Goal: Task Accomplishment & Management: Complete application form

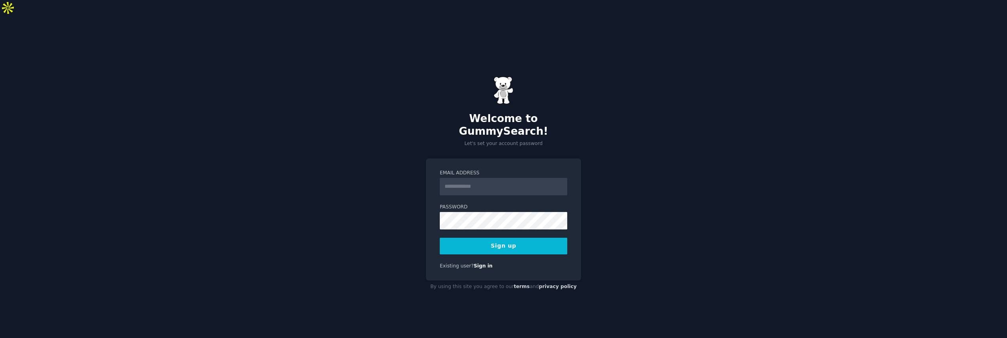
click at [471, 178] on input "Email Address" at bounding box center [503, 186] width 127 height 17
type input "**********"
click at [502, 238] on button "Sign up" at bounding box center [503, 246] width 127 height 17
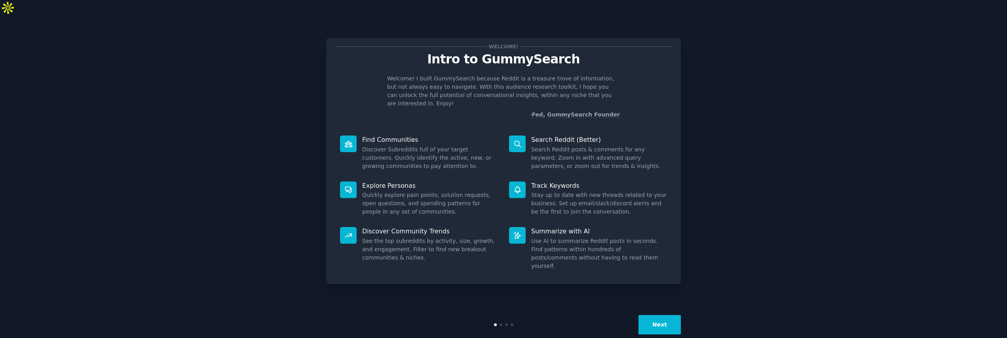
click at [665, 315] on button "Next" at bounding box center [660, 324] width 42 height 19
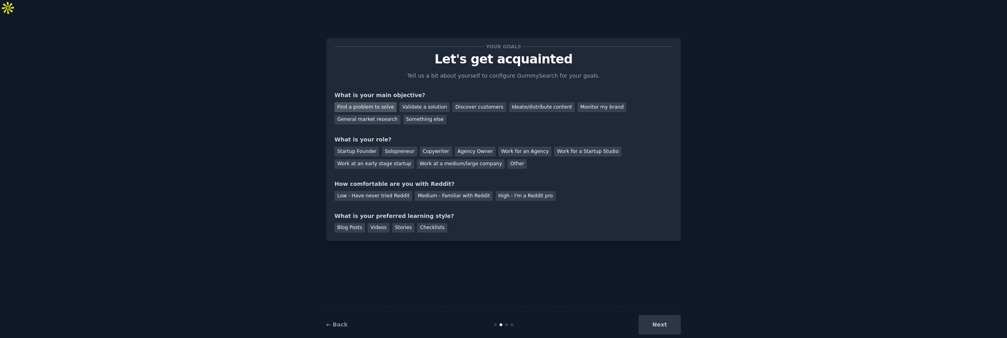
click at [368, 102] on div "Find a problem to solve" at bounding box center [366, 107] width 62 height 10
drag, startPoint x: 411, startPoint y: 93, endPoint x: 405, endPoint y: 100, distance: 8.5
click at [411, 102] on div "Validate a solution" at bounding box center [424, 107] width 50 height 10
click at [374, 102] on div "Find a problem to solve" at bounding box center [366, 107] width 62 height 10
click at [459, 102] on div "Discover customers" at bounding box center [478, 107] width 53 height 10
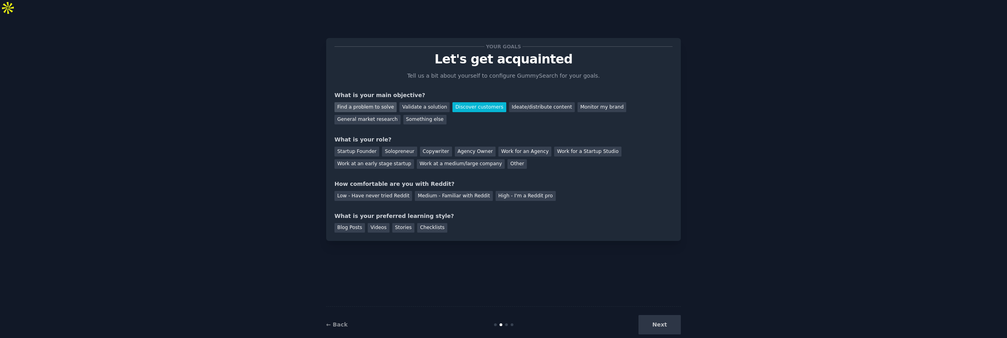
click at [362, 102] on div "Find a problem to solve" at bounding box center [366, 107] width 62 height 10
click at [397, 146] on div "Solopreneur" at bounding box center [399, 151] width 35 height 10
click at [505, 191] on div "High - I'm a Reddit pro" at bounding box center [526, 196] width 60 height 10
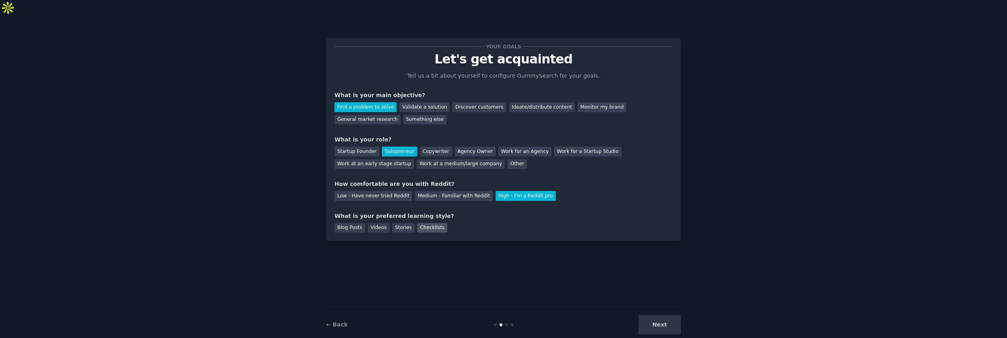
click at [424, 223] on div "Checklists" at bounding box center [432, 228] width 30 height 10
click at [652, 316] on button "Next" at bounding box center [660, 324] width 42 height 19
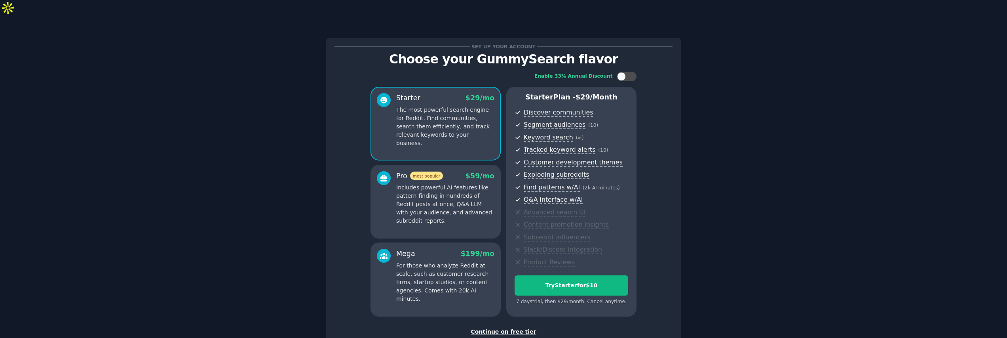
click at [496, 327] on div "Continue on free tier" at bounding box center [504, 331] width 338 height 8
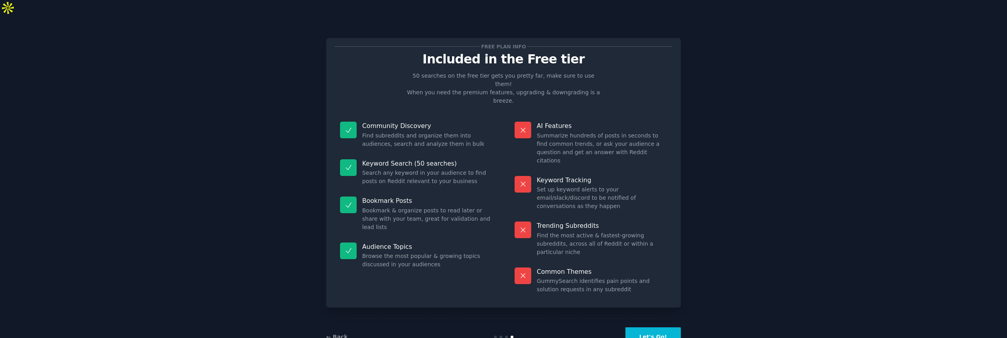
click at [344, 126] on icon at bounding box center [348, 130] width 8 height 8
click at [345, 126] on icon at bounding box center [348, 130] width 8 height 8
click at [650, 327] on button "Let's Go!" at bounding box center [652, 336] width 55 height 19
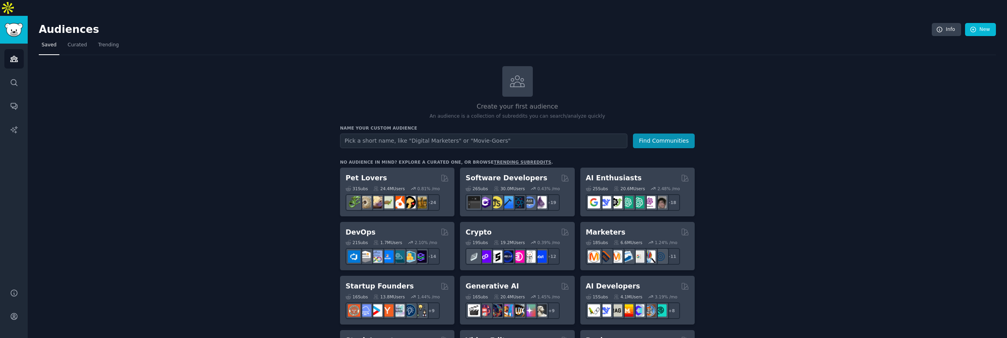
click at [443, 133] on input "text" at bounding box center [483, 140] width 287 height 15
type input "file storage"
drag, startPoint x: 386, startPoint y: 127, endPoint x: 298, endPoint y: 124, distance: 88.0
type input "File Storage"
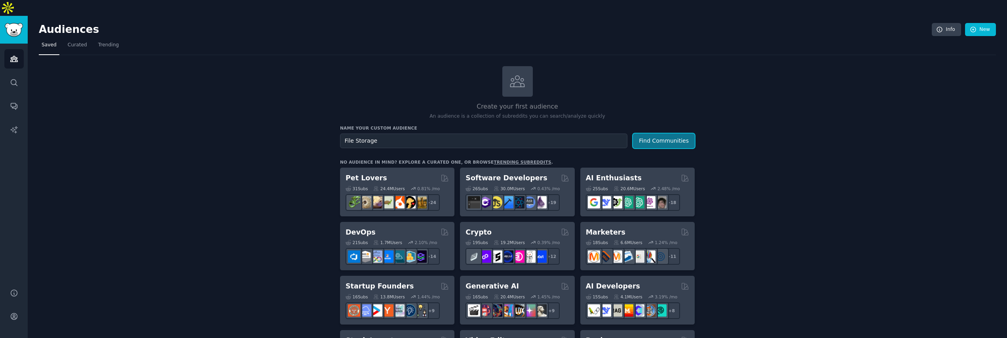
click at [669, 133] on button "Find Communities" at bounding box center [664, 140] width 62 height 15
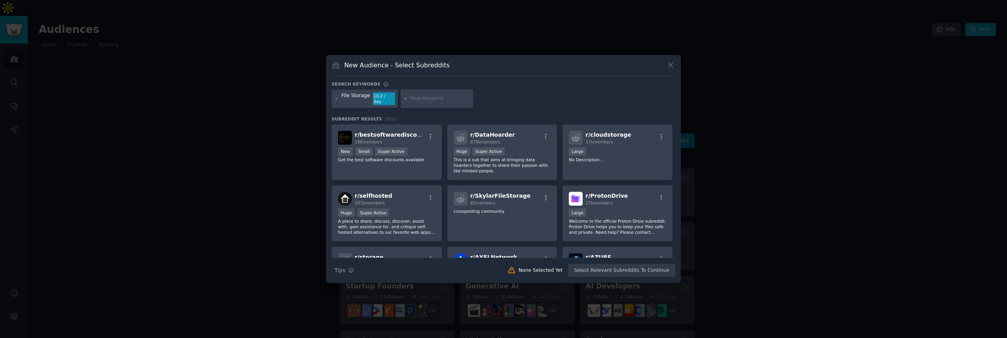
click at [424, 101] on input "text" at bounding box center [440, 98] width 60 height 7
type input "Dropbox"
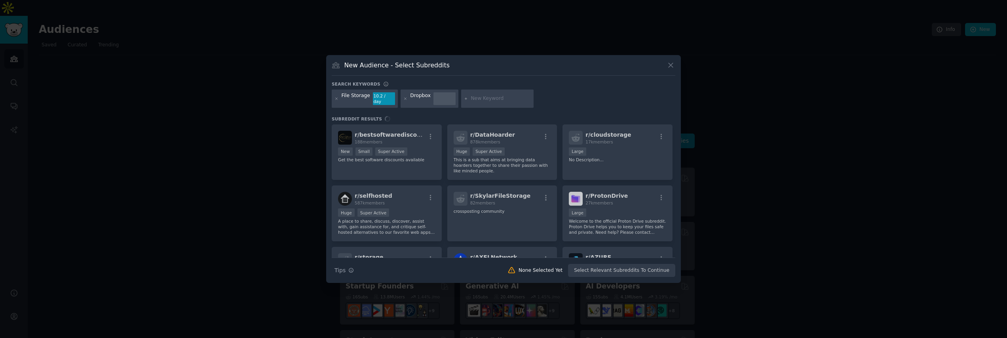
type input "W"
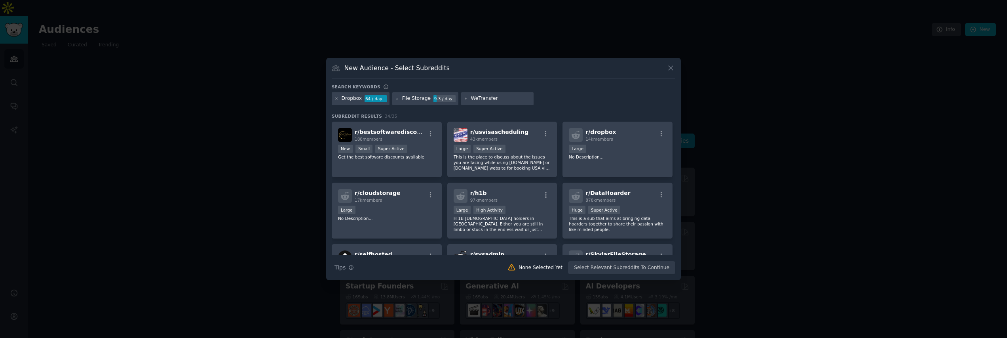
drag, startPoint x: 470, startPoint y: 101, endPoint x: 462, endPoint y: 99, distance: 7.8
click at [462, 99] on div "WeTransfer" at bounding box center [497, 98] width 73 height 13
type input "File transfer"
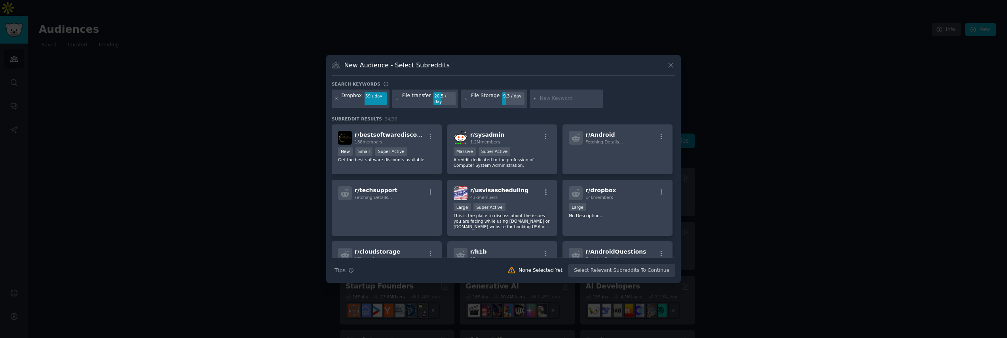
click at [512, 88] on div "Search keywords" at bounding box center [504, 85] width 344 height 8
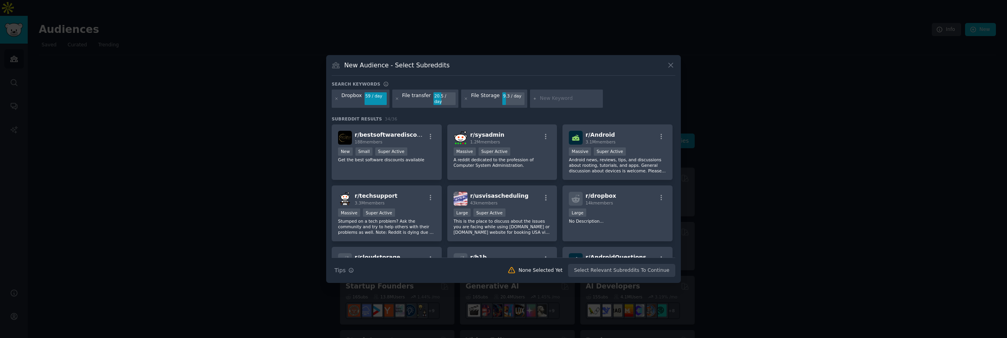
click at [549, 100] on input "text" at bounding box center [570, 98] width 60 height 7
click at [660, 194] on icon "button" at bounding box center [661, 197] width 7 height 7
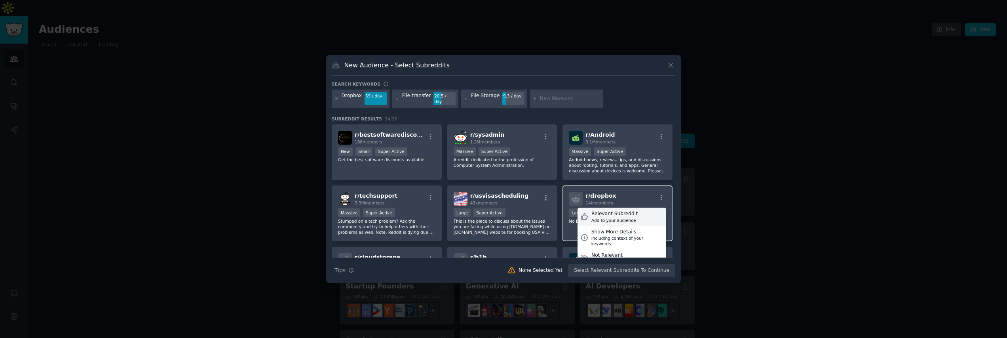
click at [619, 217] on div "Add to your audience" at bounding box center [614, 220] width 46 height 6
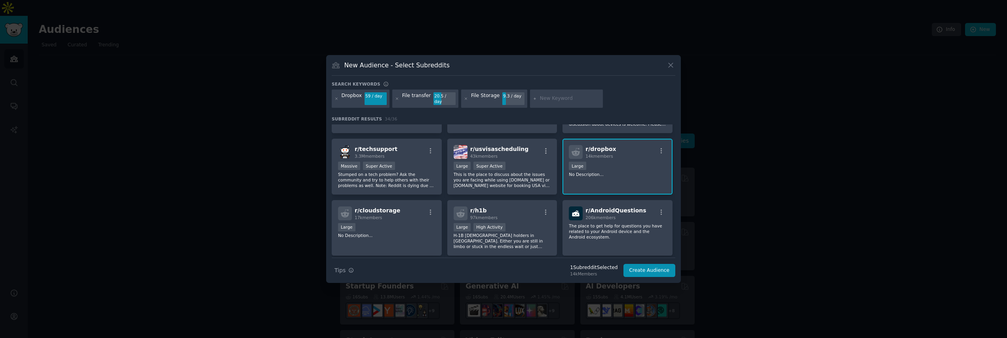
scroll to position [57, 0]
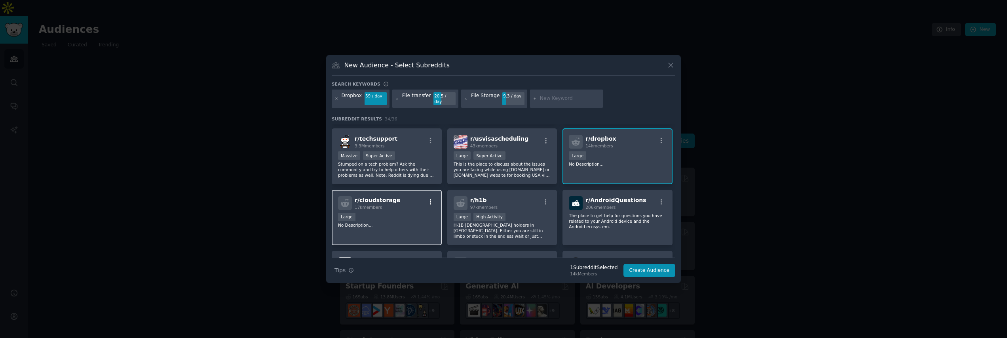
click at [430, 200] on icon "button" at bounding box center [430, 201] width 7 height 7
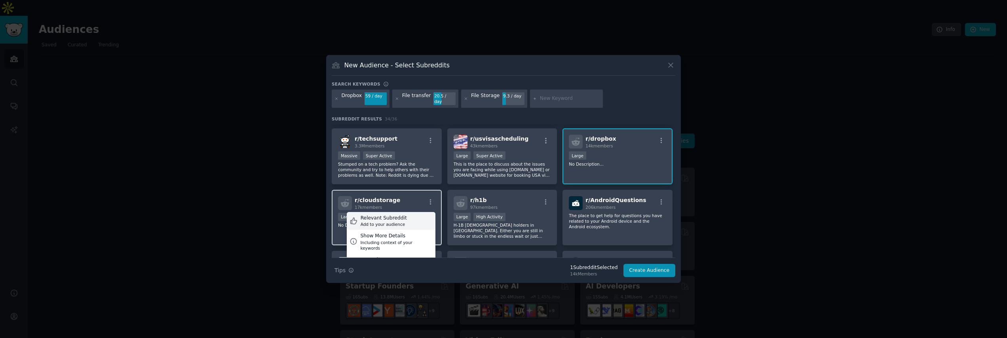
click at [393, 221] on div "Add to your audience" at bounding box center [384, 224] width 46 height 6
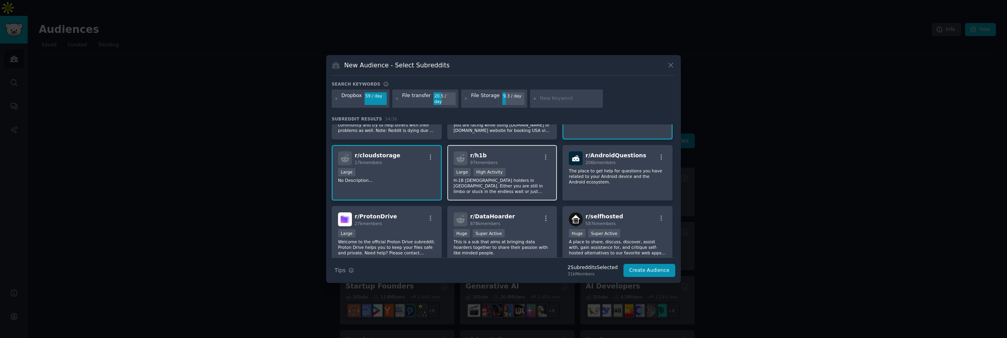
scroll to position [112, 0]
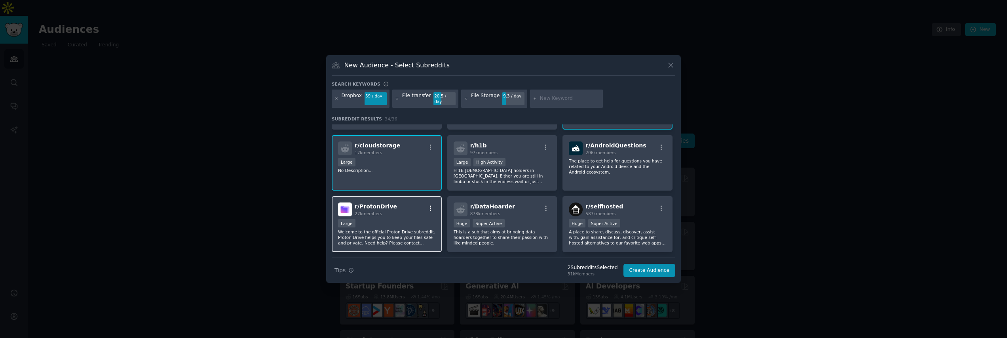
click at [431, 205] on icon "button" at bounding box center [430, 208] width 7 height 7
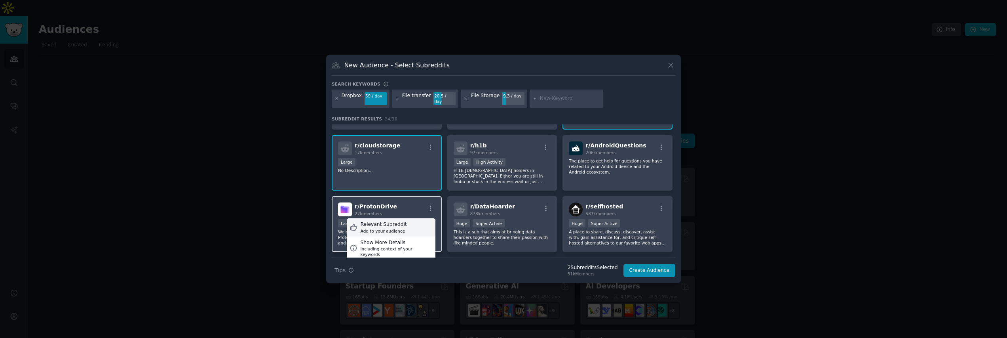
click at [402, 228] on div "Add to your audience" at bounding box center [384, 231] width 46 height 6
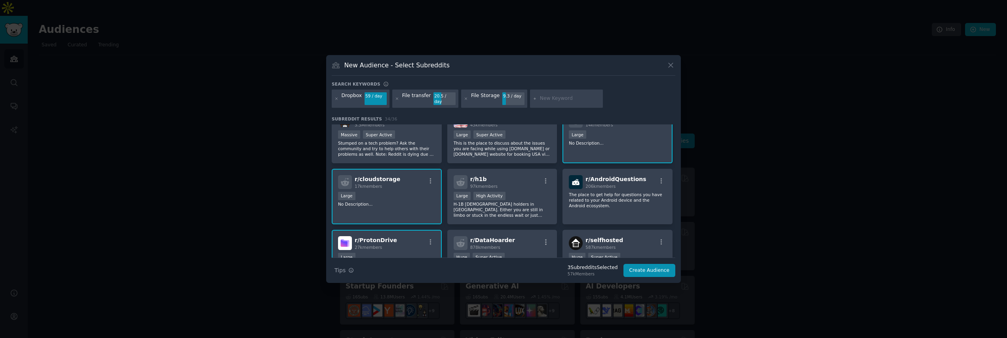
scroll to position [0, 0]
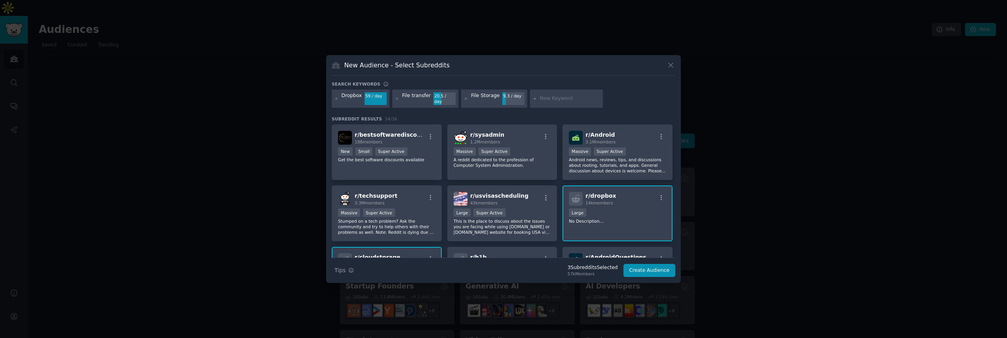
click at [548, 101] on input "text" at bounding box center [570, 98] width 60 height 7
type input "creative freelancer"
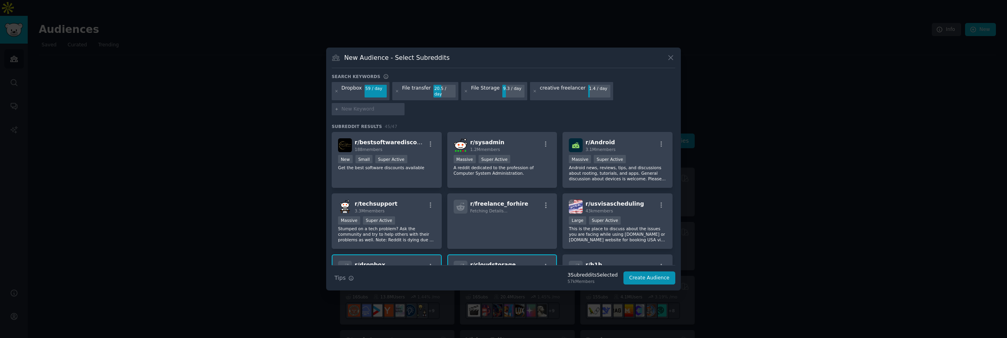
click at [373, 106] on input "text" at bounding box center [372, 109] width 60 height 7
type input "creative professional"
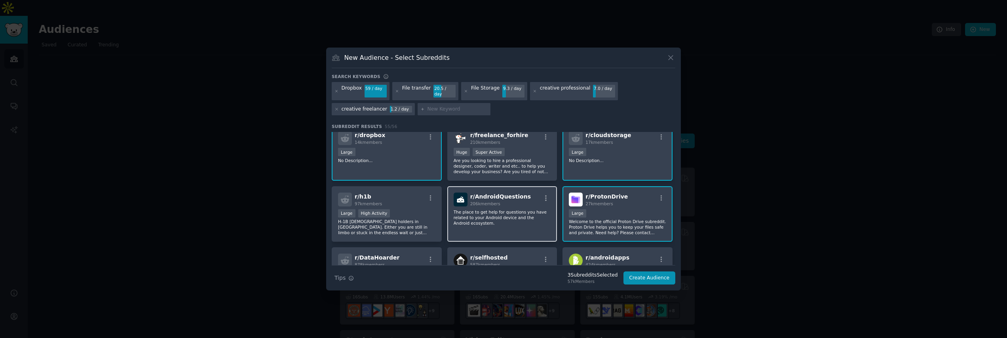
scroll to position [125, 0]
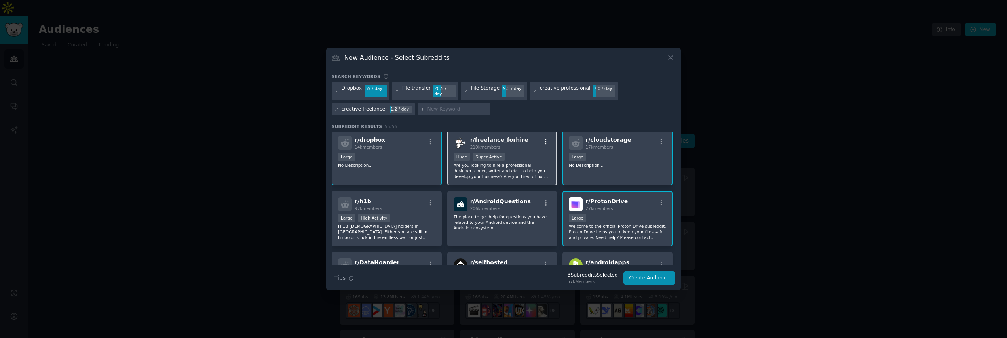
click at [545, 139] on icon "button" at bounding box center [546, 142] width 2 height 6
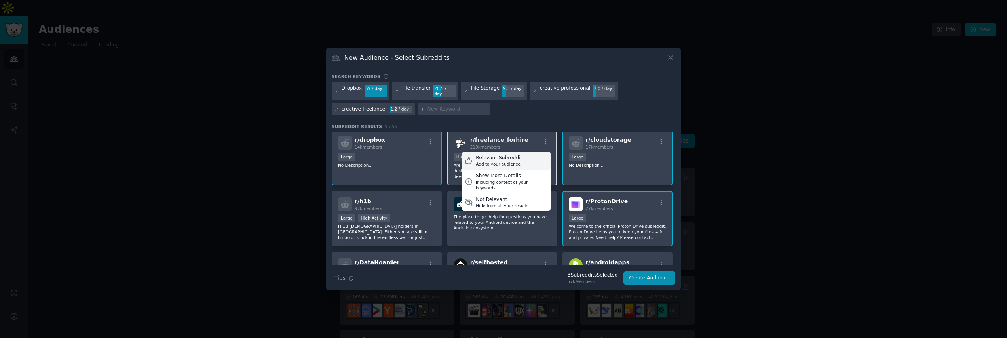
click at [503, 155] on div "Relevant Subreddit" at bounding box center [499, 157] width 46 height 7
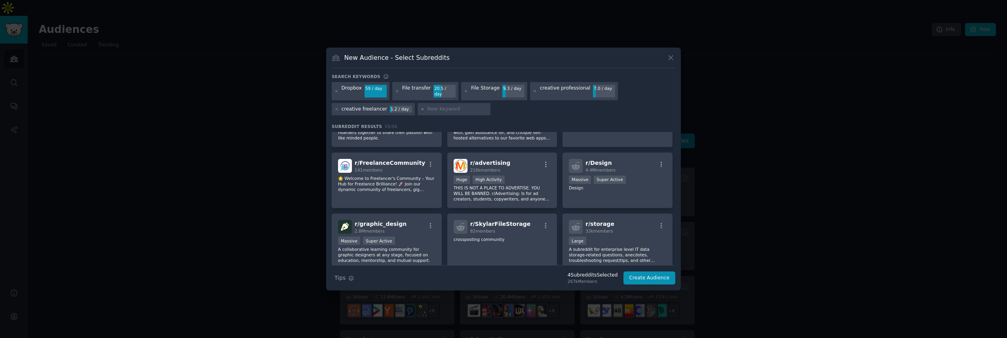
scroll to position [130, 0]
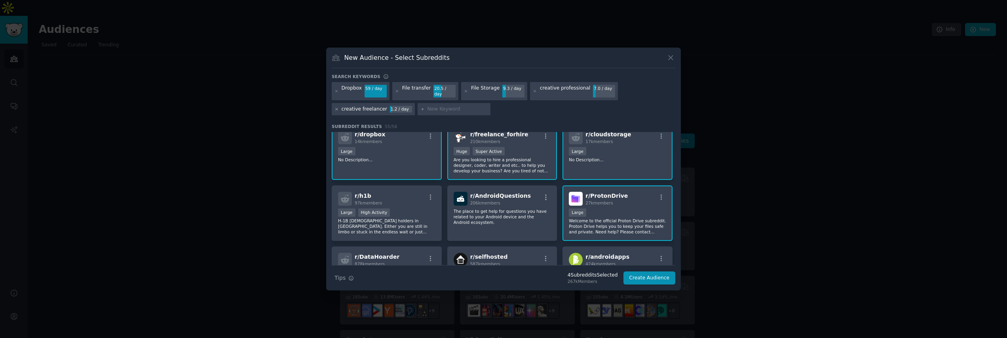
click at [337, 108] on icon at bounding box center [337, 109] width 2 height 2
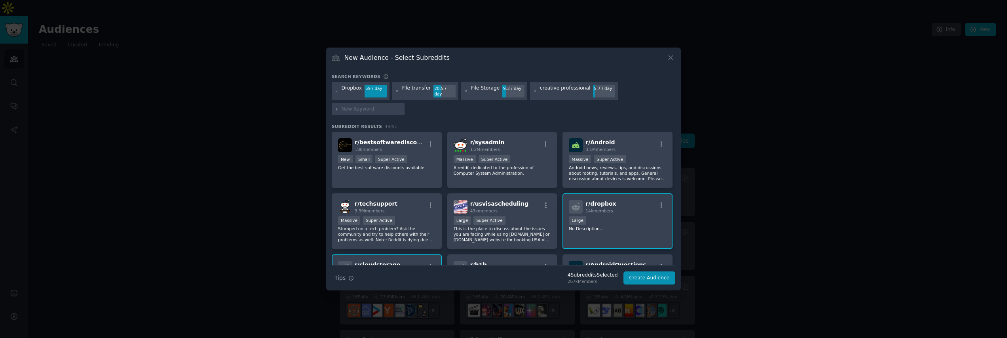
click at [358, 110] on div at bounding box center [368, 109] width 73 height 13
click at [362, 106] on input "text" at bounding box center [372, 109] width 60 height 7
type input "designewr"
click at [362, 106] on div "designewr" at bounding box center [354, 109] width 25 height 7
click at [336, 107] on icon at bounding box center [337, 109] width 4 height 4
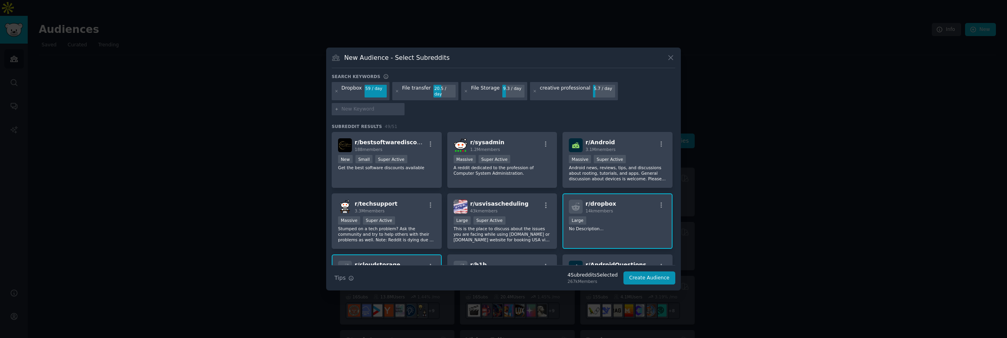
click at [353, 106] on input "text" at bounding box center [372, 109] width 60 height 7
type input "d"
type input "c"
type input "graphic designer"
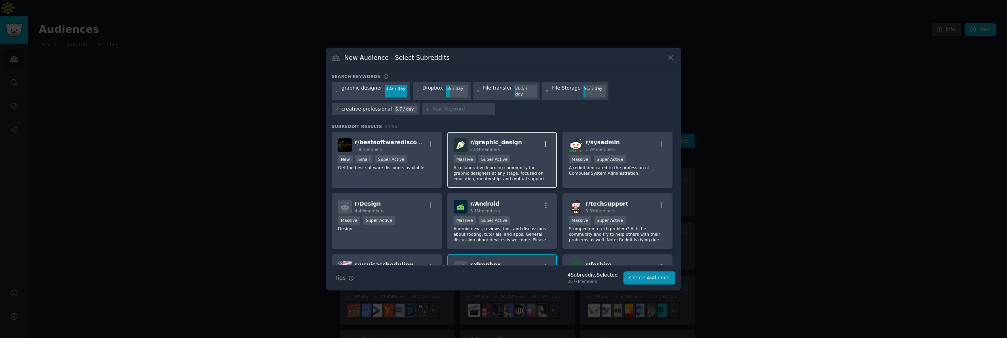
click at [543, 141] on icon "button" at bounding box center [545, 144] width 7 height 7
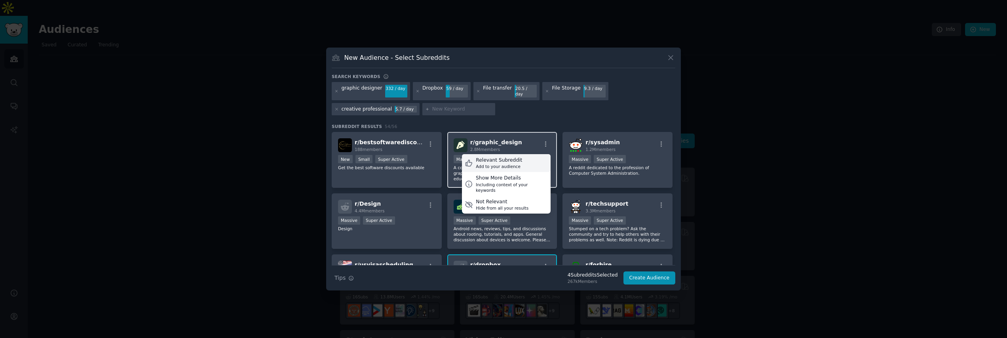
click at [498, 160] on div "Relevant Subreddit" at bounding box center [499, 160] width 46 height 7
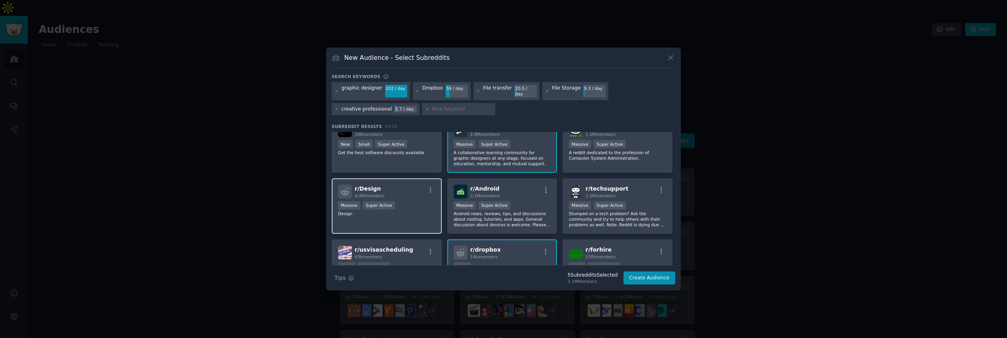
scroll to position [20, 0]
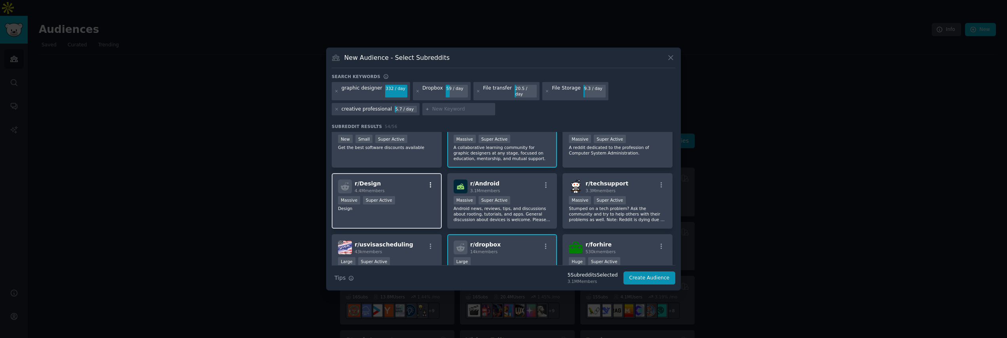
click at [430, 182] on icon "button" at bounding box center [431, 185] width 2 height 6
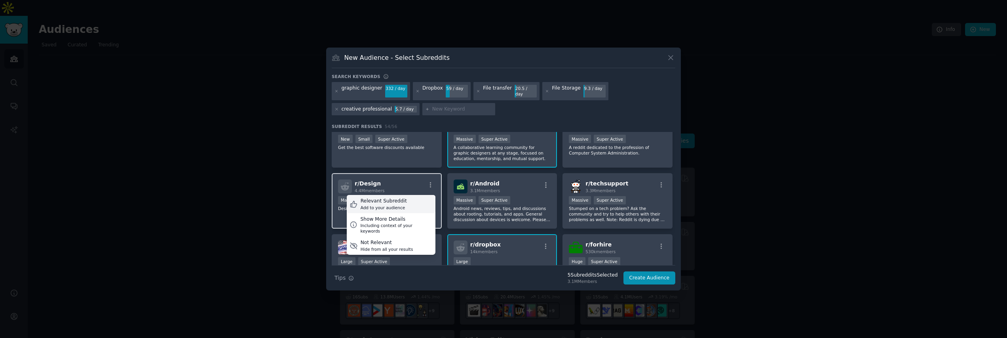
click at [391, 200] on div "Relevant Subreddit" at bounding box center [384, 201] width 46 height 7
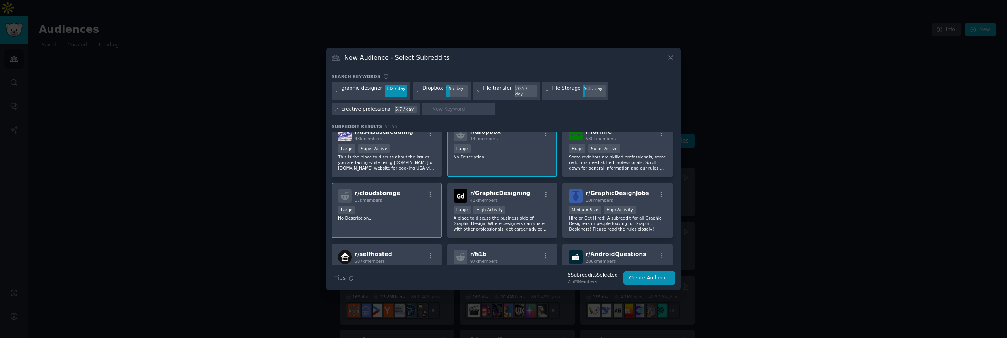
scroll to position [143, 0]
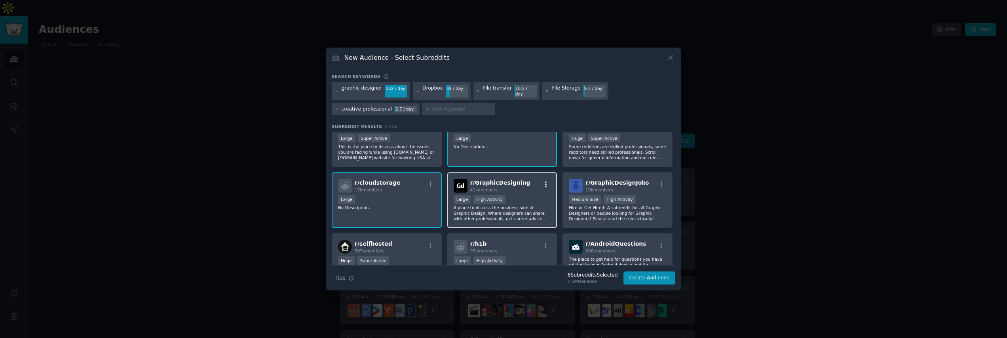
click at [546, 181] on icon "button" at bounding box center [545, 184] width 7 height 7
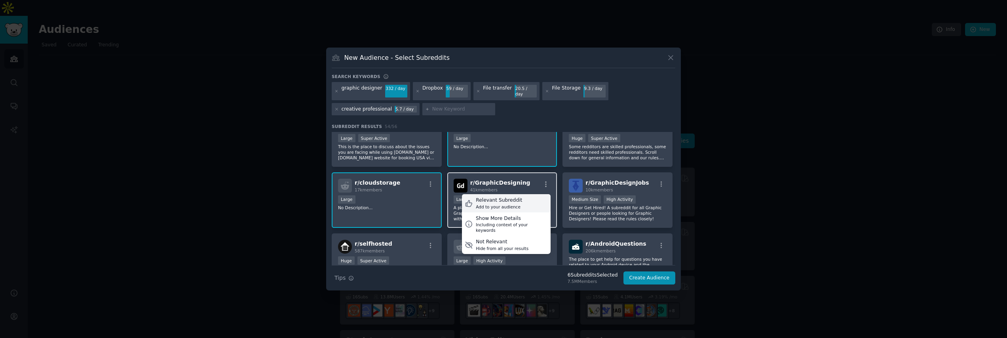
click at [506, 199] on div "Relevant Subreddit" at bounding box center [499, 200] width 46 height 7
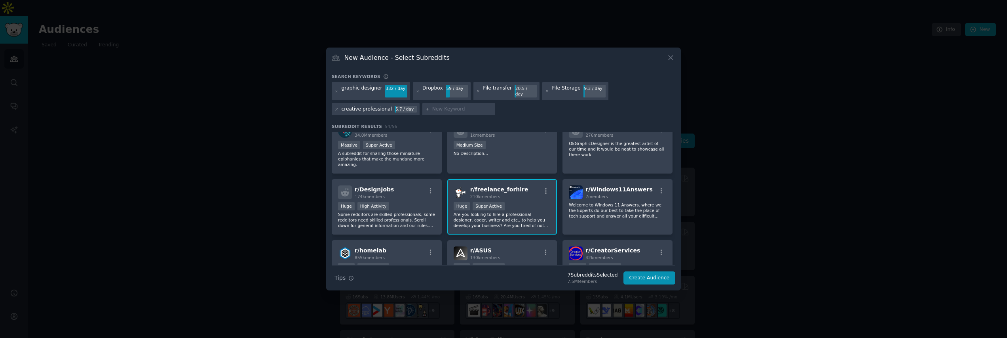
scroll to position [851, 0]
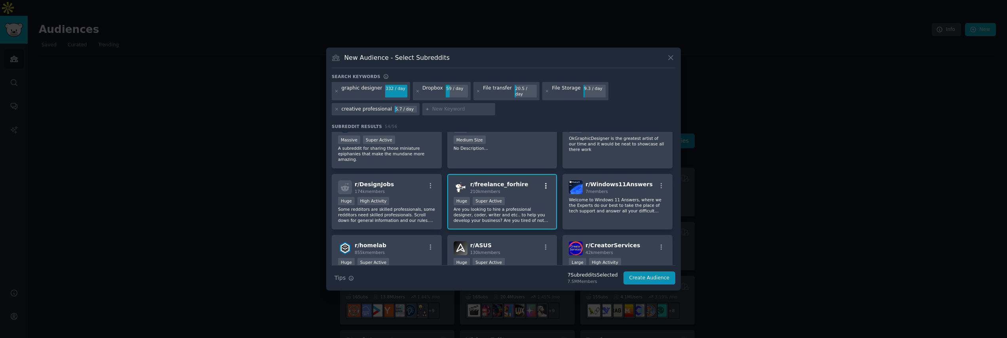
click at [546, 185] on icon "button" at bounding box center [545, 185] width 7 height 7
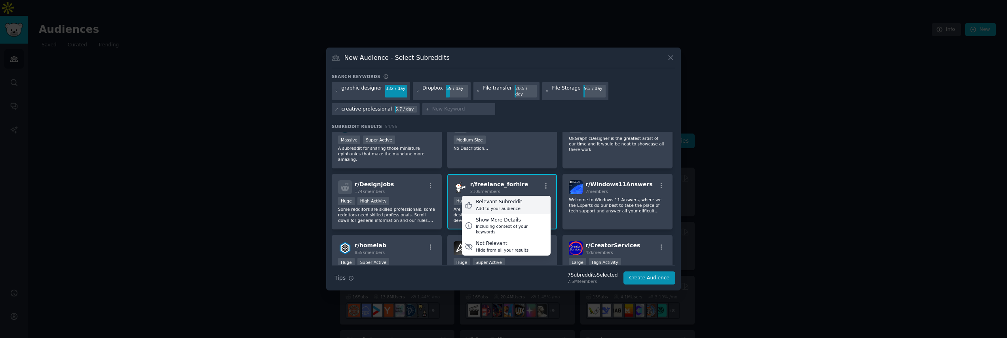
click at [498, 205] on div "Relevant Subreddit" at bounding box center [499, 201] width 46 height 7
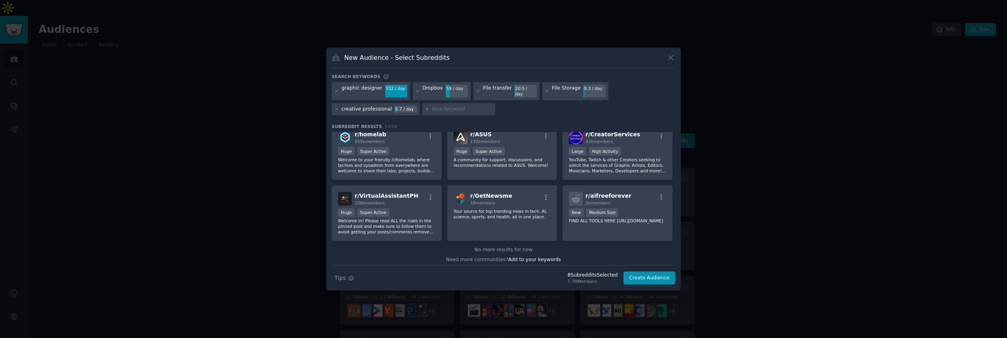
scroll to position [969, 0]
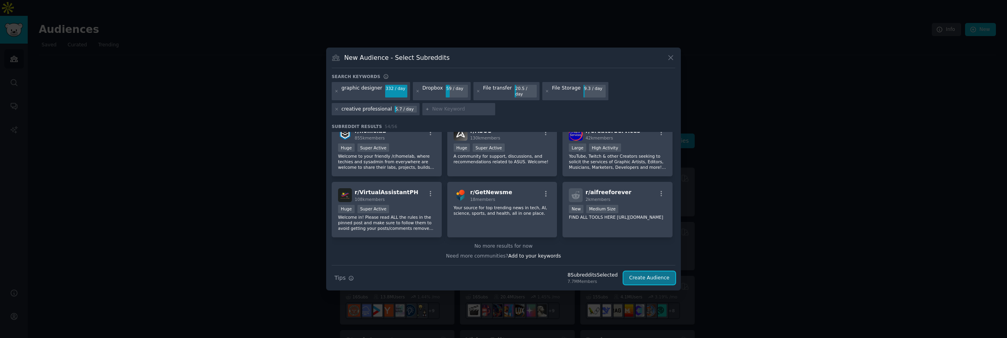
click at [655, 276] on button "Create Audience" at bounding box center [649, 277] width 52 height 13
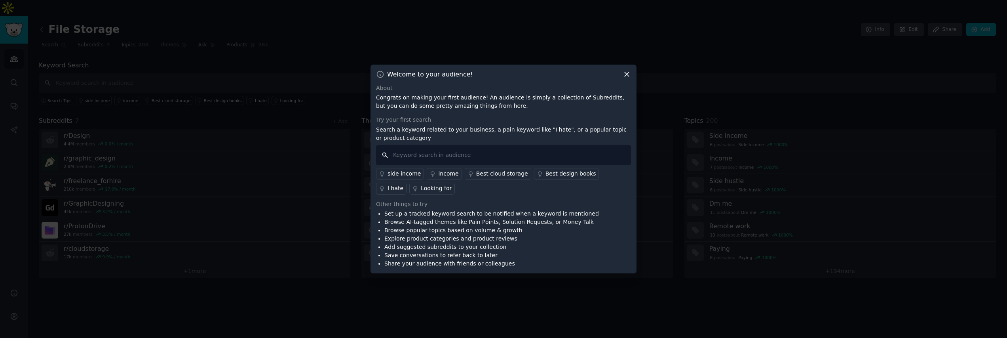
click at [474, 155] on input "text" at bounding box center [503, 155] width 255 height 20
type input "file transfer"
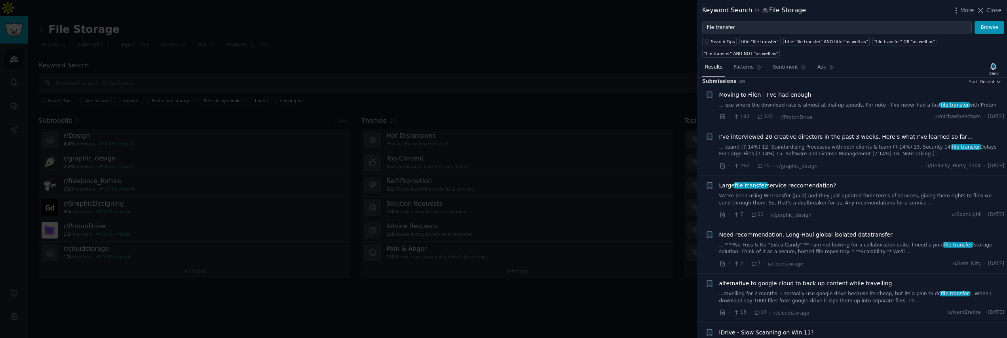
scroll to position [0, 0]
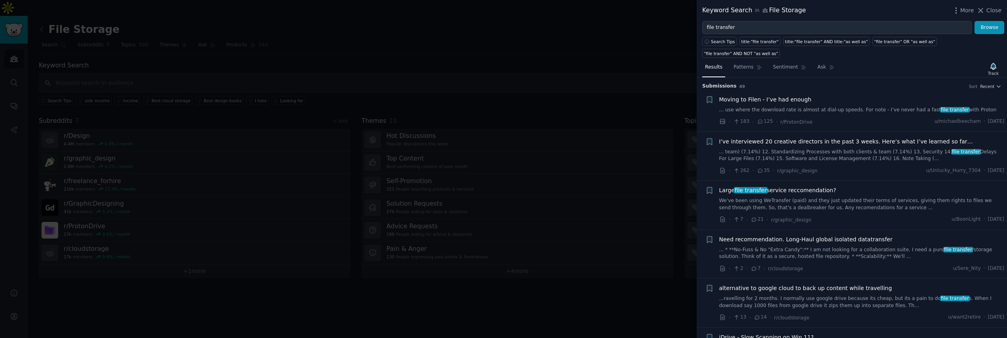
click at [779, 98] on span "Moving to Filen - I’ve had enough" at bounding box center [765, 99] width 92 height 8
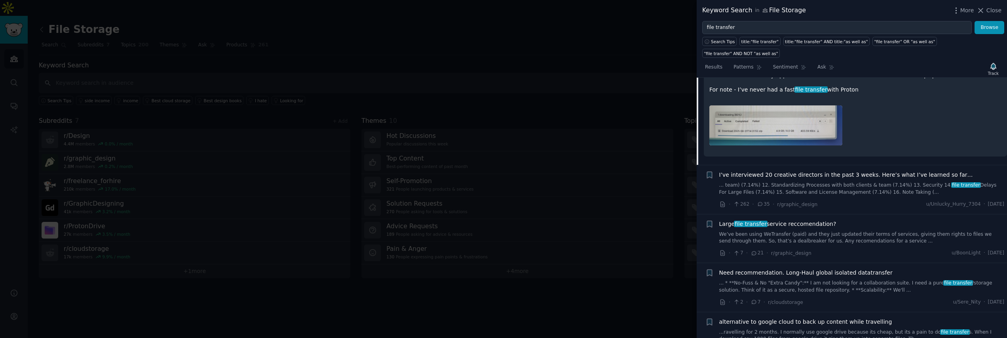
scroll to position [128, 0]
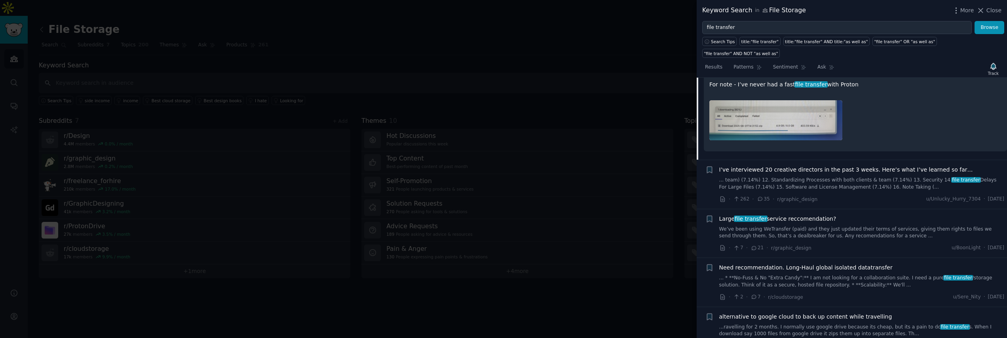
click at [804, 171] on span "I’ve interviewed 20 creative directors in the past 3 weeks. Here’s what I’ve le…" at bounding box center [846, 169] width 254 height 8
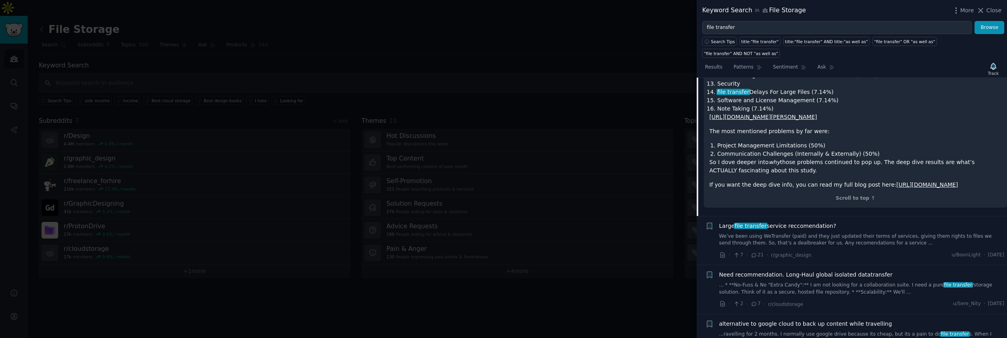
scroll to position [439, 0]
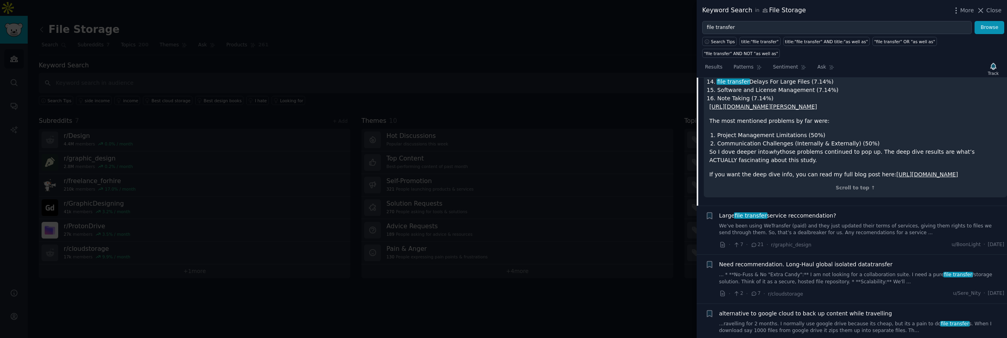
click at [829, 226] on link "We’ve been using WeTransfer (paid) and they just updated their terms of service…" at bounding box center [861, 229] width 285 height 14
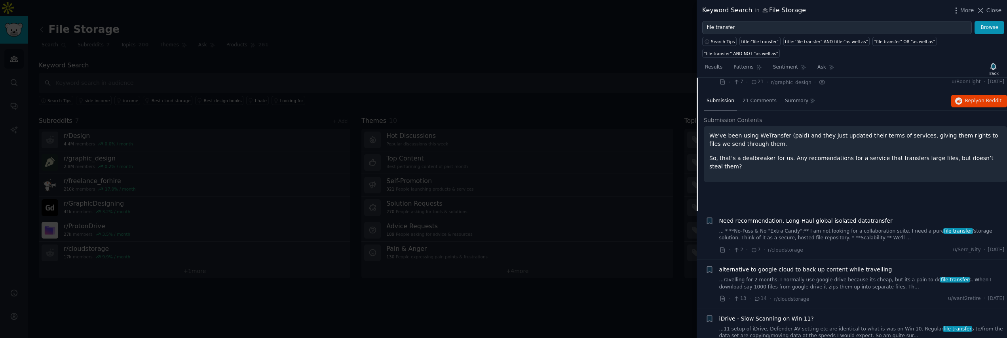
scroll to position [103, 0]
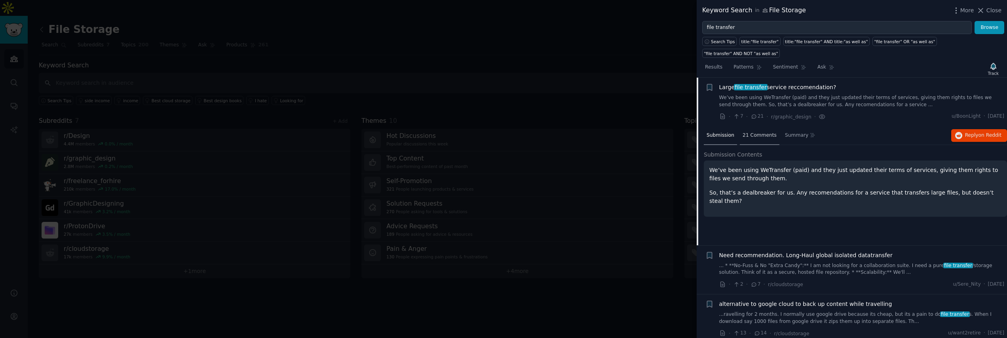
click at [759, 135] on span "21 Comments" at bounding box center [760, 135] width 34 height 7
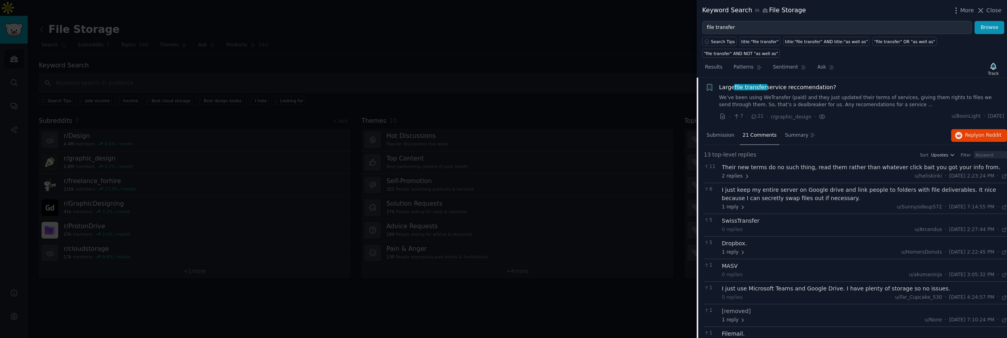
scroll to position [108, 0]
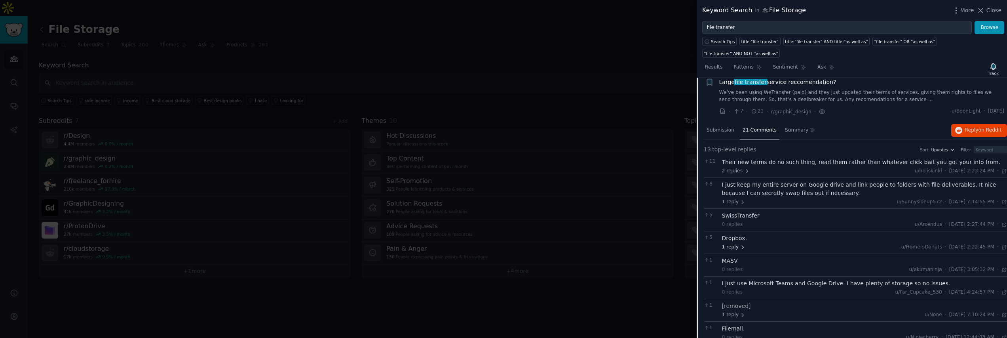
click at [732, 247] on span "1 reply" at bounding box center [734, 246] width 24 height 7
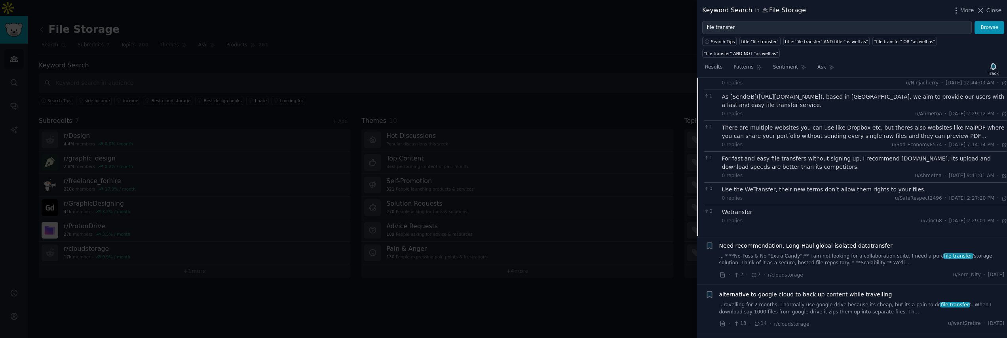
scroll to position [401, 0]
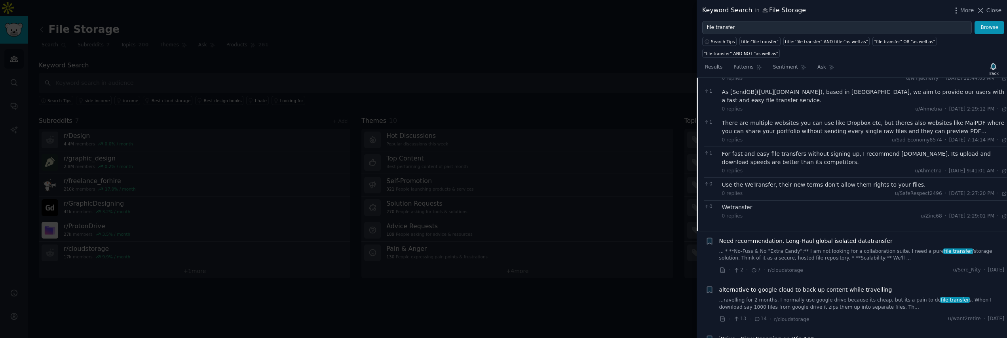
click at [379, 67] on div at bounding box center [503, 169] width 1007 height 338
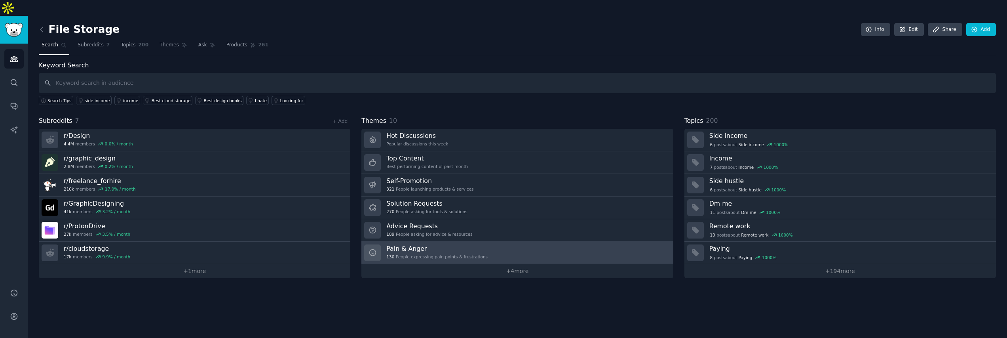
click at [409, 244] on h3 "Pain & Anger" at bounding box center [436, 248] width 101 height 8
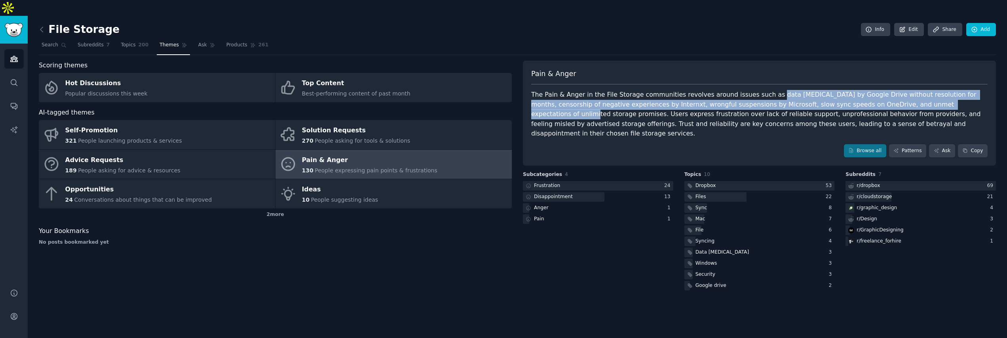
drag, startPoint x: 762, startPoint y: 75, endPoint x: 939, endPoint y: 80, distance: 176.6
click at [930, 90] on div "The Pain & Anger in the File Storage communities revolves around issues such as…" at bounding box center [759, 114] width 456 height 49
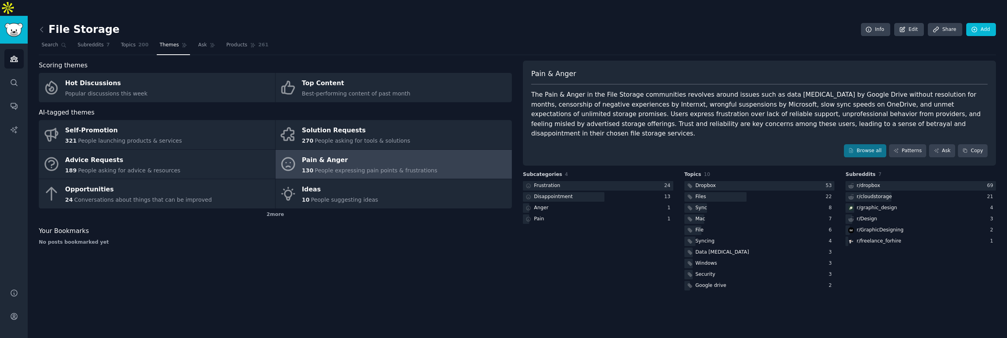
click at [939, 90] on div "The Pain & Anger in the File Storage communities revolves around issues such as…" at bounding box center [759, 114] width 456 height 49
click at [844, 90] on div "The Pain & Anger in the File Storage communities revolves around issues such as…" at bounding box center [759, 114] width 456 height 49
drag, startPoint x: 805, startPoint y: 81, endPoint x: 934, endPoint y: 80, distance: 128.7
click at [934, 90] on div "The Pain & Anger in the File Storage communities revolves around issues such as…" at bounding box center [759, 114] width 456 height 49
click at [931, 90] on div "The Pain & Anger in the File Storage communities revolves around issues such as…" at bounding box center [759, 114] width 456 height 49
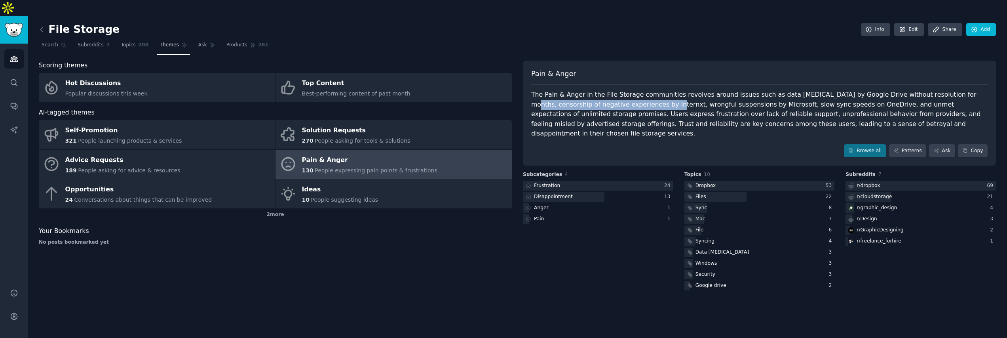
drag, startPoint x: 933, startPoint y: 80, endPoint x: 623, endPoint y: 88, distance: 309.7
click at [623, 90] on div "The Pain & Anger in the File Storage communities revolves around issues such as…" at bounding box center [759, 114] width 456 height 49
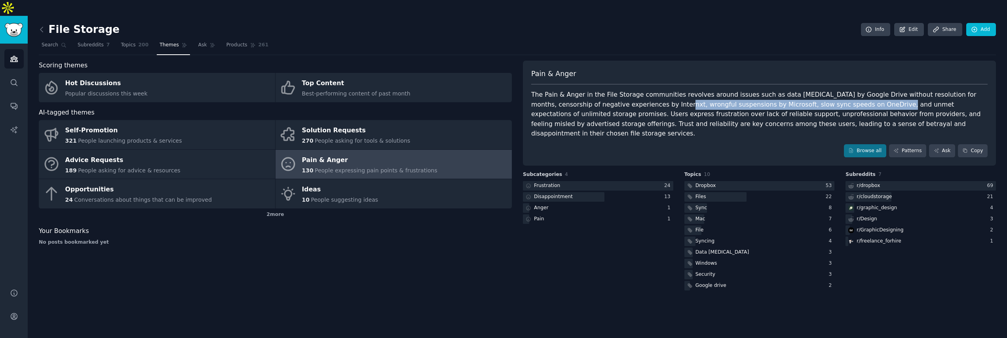
drag, startPoint x: 630, startPoint y: 88, endPoint x: 834, endPoint y: 88, distance: 203.5
click at [834, 90] on div "The Pain & Anger in the File Storage communities revolves around issues such as…" at bounding box center [759, 114] width 456 height 49
drag, startPoint x: 570, startPoint y: 99, endPoint x: 686, endPoint y: 99, distance: 116.0
click at [686, 99] on div "The Pain & Anger in the File Storage communities revolves around issues such as…" at bounding box center [759, 114] width 456 height 49
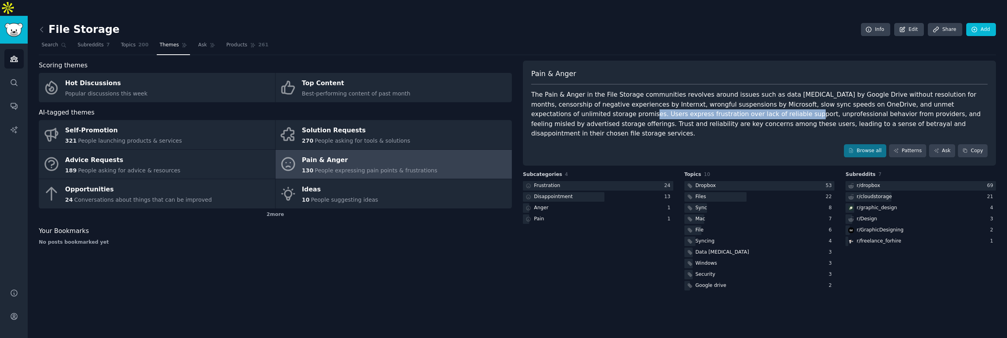
drag, startPoint x: 686, startPoint y: 99, endPoint x: 540, endPoint y: 99, distance: 145.3
click at [540, 99] on div "The Pain & Anger in the File Storage communities revolves around issues such as…" at bounding box center [759, 114] width 456 height 49
click at [726, 90] on div "The Pain & Anger in the File Storage communities revolves around issues such as…" at bounding box center [759, 114] width 456 height 49
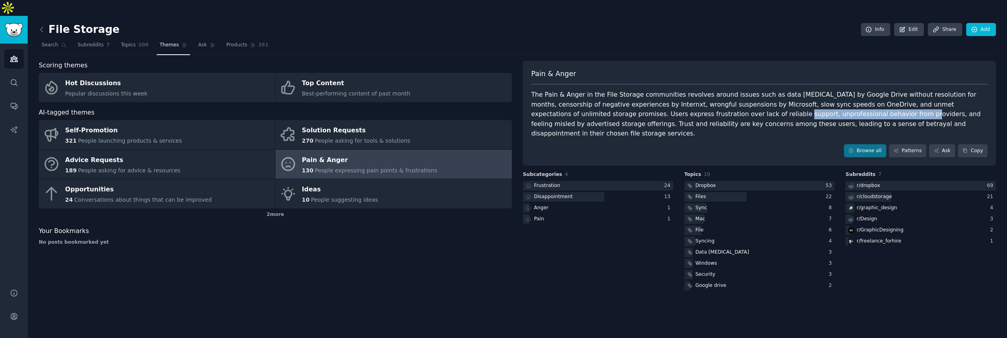
drag, startPoint x: 680, startPoint y: 99, endPoint x: 795, endPoint y: 95, distance: 114.9
click at [795, 95] on div "The Pain & Anger in the File Storage communities revolves around issues such as…" at bounding box center [759, 114] width 456 height 49
click at [712, 182] on div "Dropbox" at bounding box center [706, 185] width 21 height 7
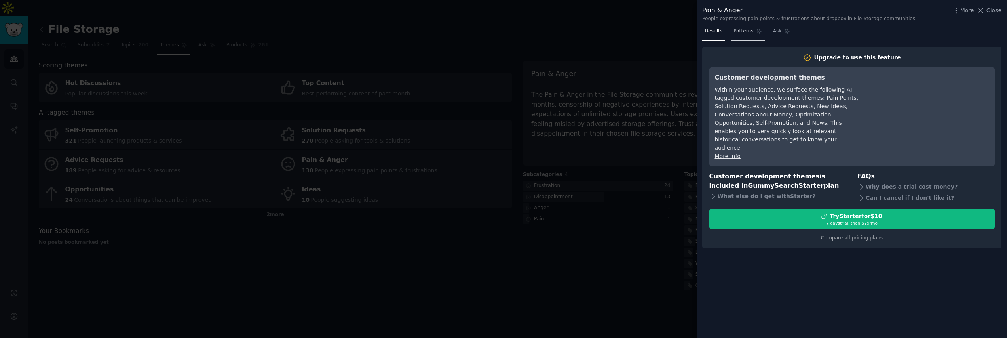
click at [740, 28] on span "Patterns" at bounding box center [744, 31] width 20 height 7
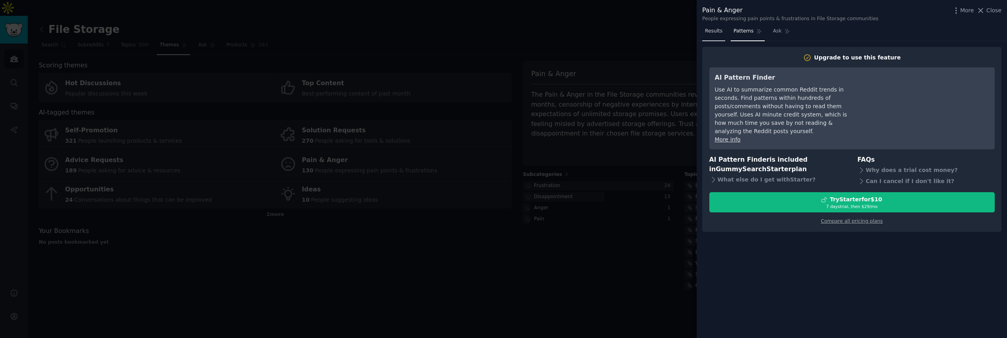
click at [711, 35] on link "Results" at bounding box center [713, 33] width 23 height 16
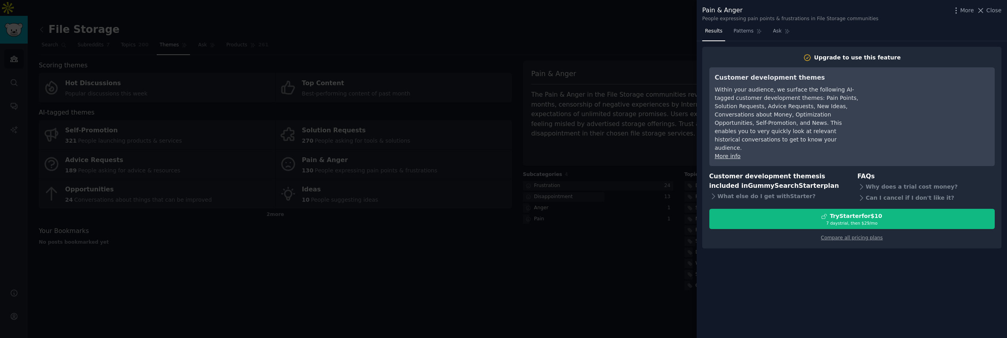
click at [632, 253] on div at bounding box center [503, 169] width 1007 height 338
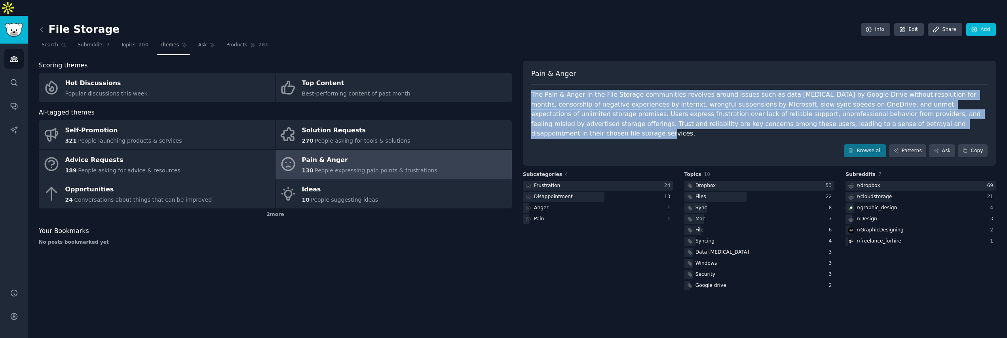
drag, startPoint x: 533, startPoint y: 78, endPoint x: 916, endPoint y: 108, distance: 384.4
click at [916, 108] on div "The Pain & Anger in the File Storage communities revolves around issues such as…" at bounding box center [759, 114] width 456 height 49
copy div "The Pain & Anger in the File Storage communities revolves around issues such as…"
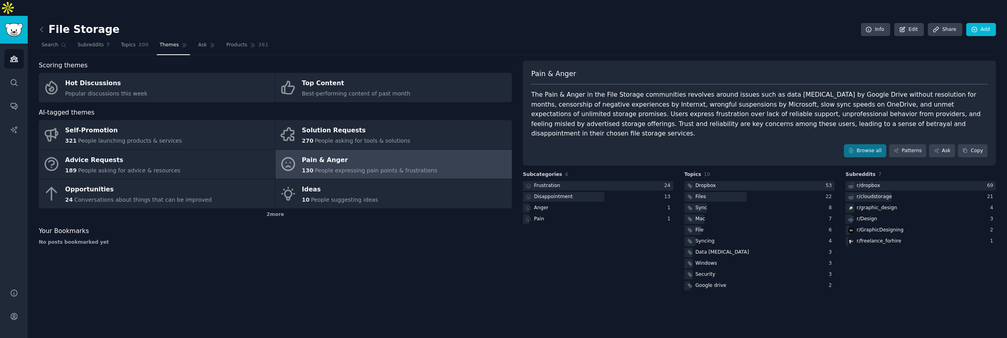
click at [441, 255] on div "Scoring themes Hot Discussions Popular discussions this week Top Content Best-p…" at bounding box center [275, 176] width 473 height 231
click at [15, 55] on icon "Sidebar" at bounding box center [14, 59] width 8 height 8
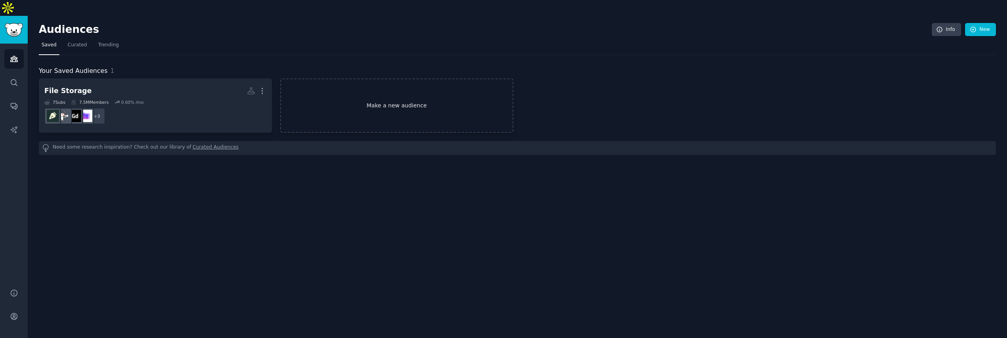
click at [408, 93] on link "Make a new audience" at bounding box center [396, 105] width 233 height 54
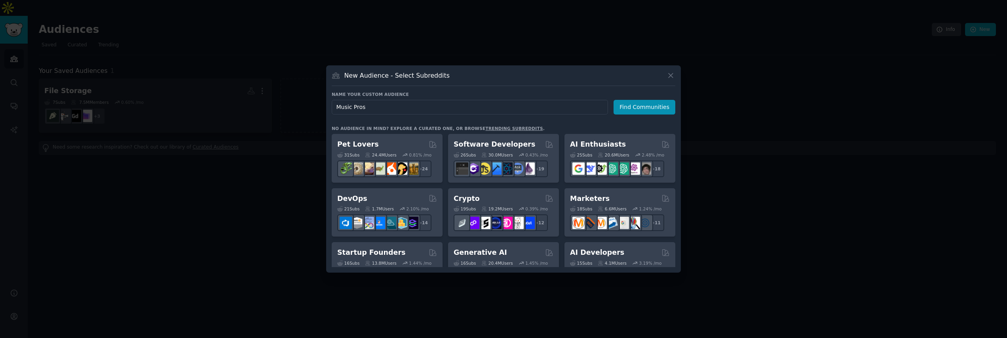
drag, startPoint x: 353, startPoint y: 105, endPoint x: 388, endPoint y: 109, distance: 35.9
click at [382, 107] on input "Music Pros" at bounding box center [470, 107] width 276 height 15
type input "Music Producers"
click at [646, 108] on button "Find Communities" at bounding box center [645, 107] width 62 height 15
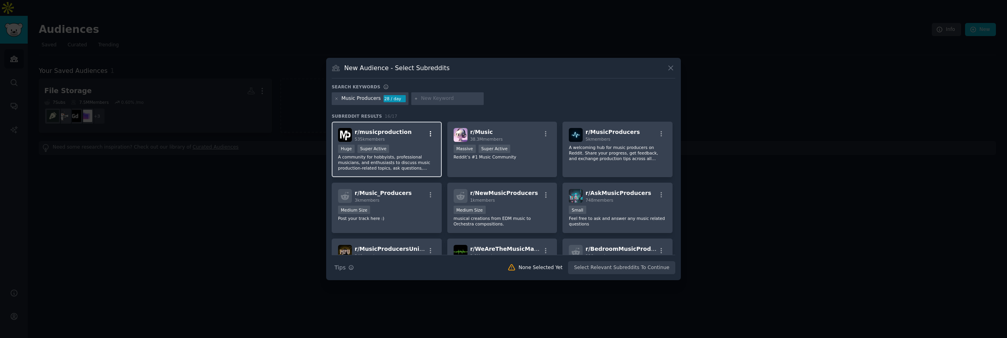
click at [431, 133] on icon "button" at bounding box center [430, 133] width 7 height 7
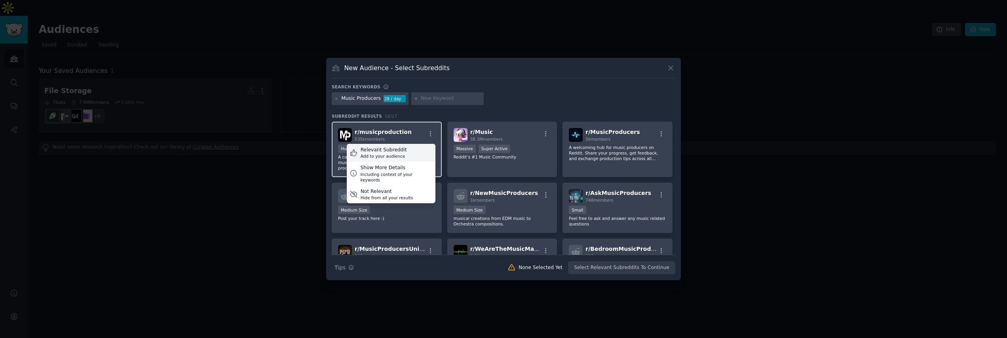
click at [401, 152] on div "Relevant Subreddit" at bounding box center [384, 149] width 46 height 7
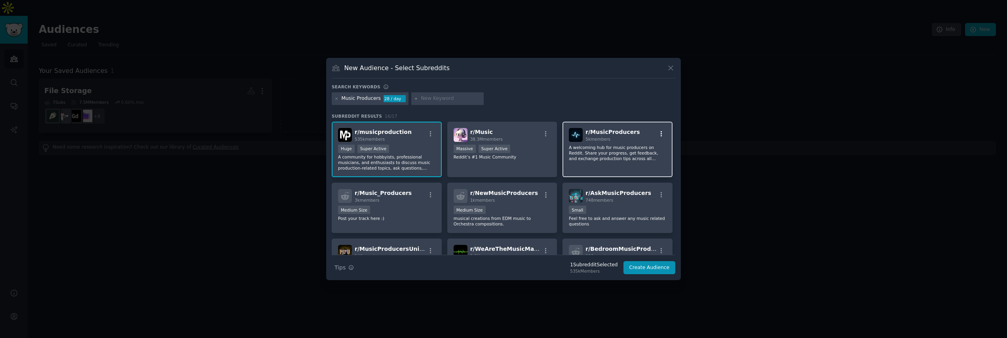
click at [660, 133] on icon "button" at bounding box center [661, 133] width 7 height 7
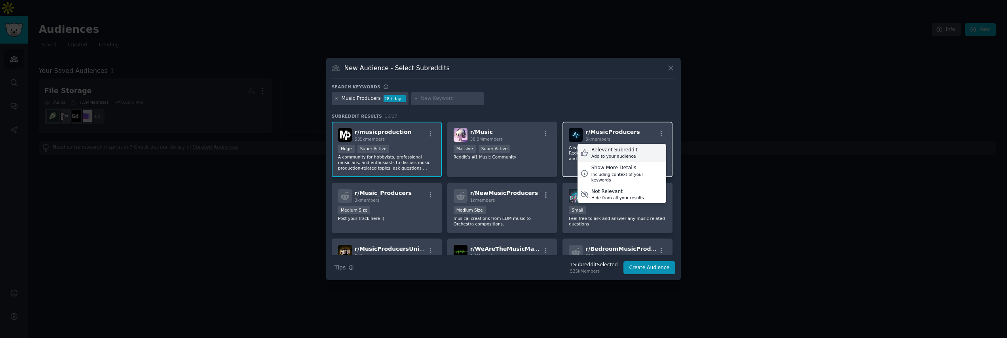
click at [608, 148] on div "Relevant Subreddit" at bounding box center [614, 149] width 46 height 7
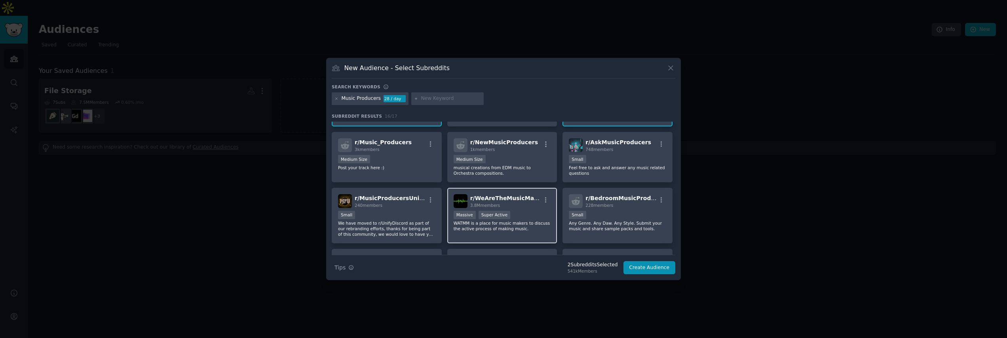
scroll to position [56, 0]
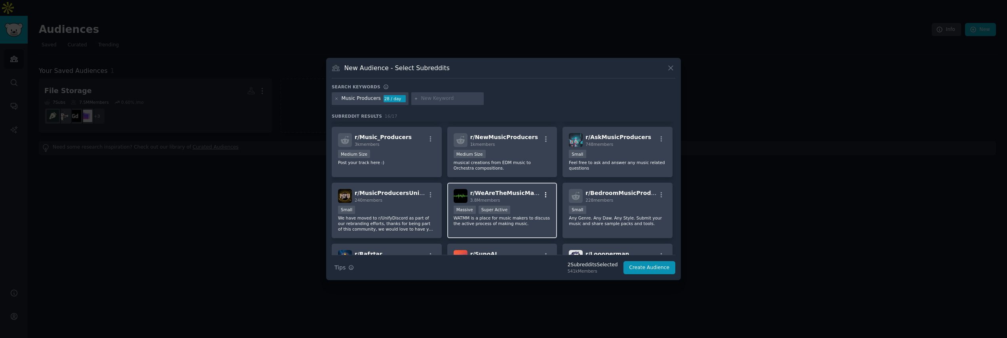
click at [548, 194] on button "button" at bounding box center [546, 194] width 10 height 7
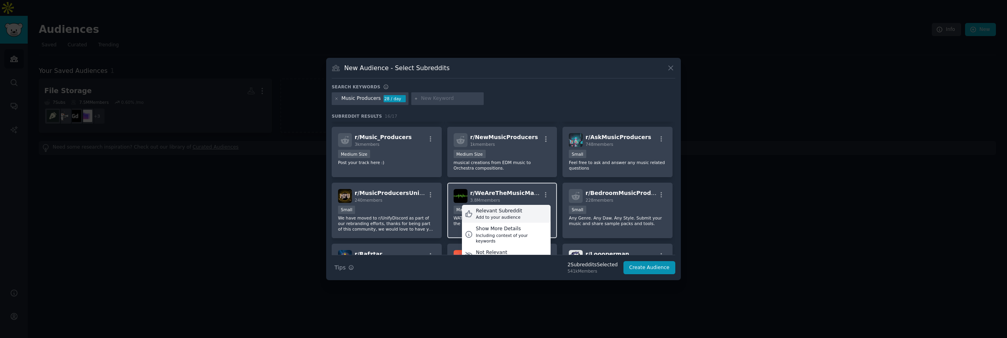
click at [519, 210] on div "Relevant Subreddit Add to your audience" at bounding box center [506, 214] width 89 height 18
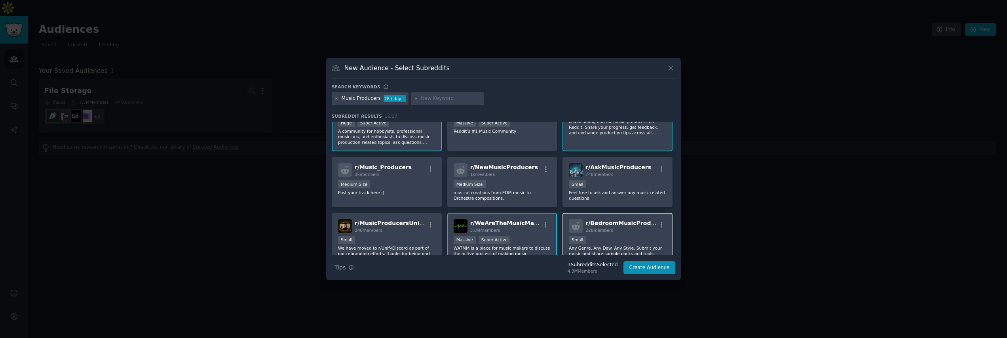
scroll to position [0, 0]
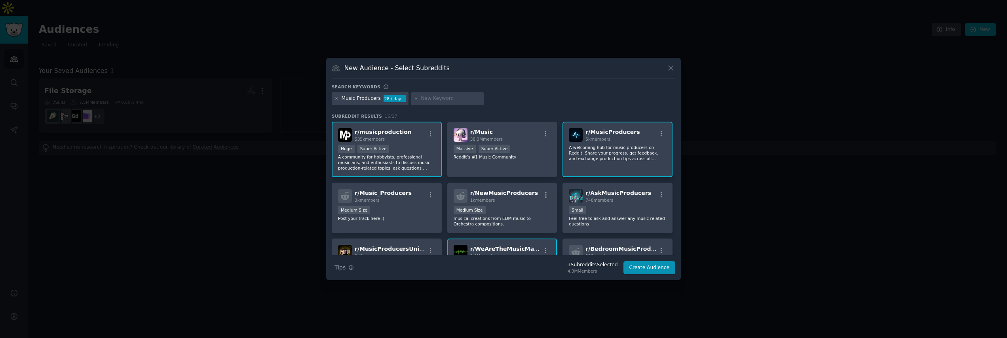
click at [444, 98] on input "text" at bounding box center [451, 98] width 60 height 7
type input "audio engineers"
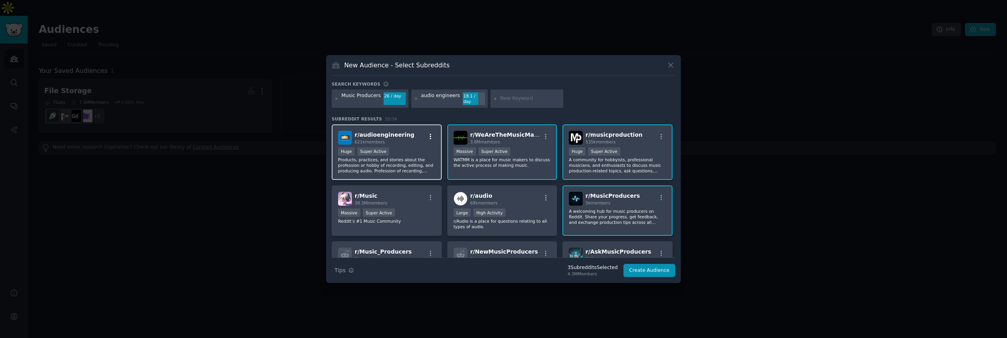
click at [430, 133] on icon "button" at bounding box center [430, 136] width 7 height 7
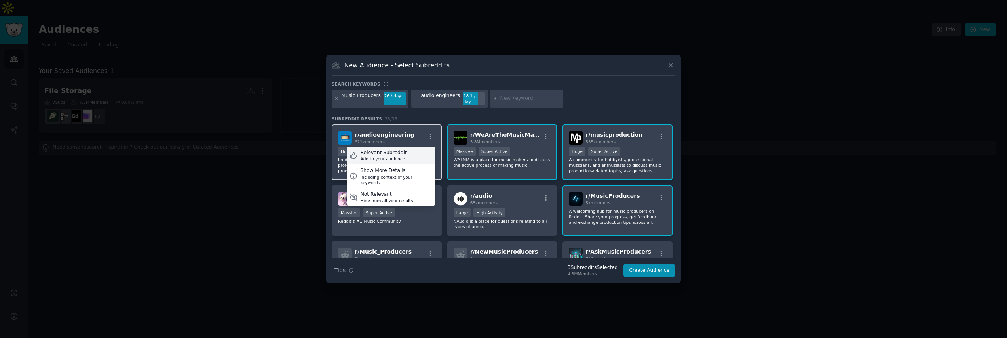
click at [412, 152] on div "Relevant Subreddit Add to your audience" at bounding box center [391, 155] width 89 height 18
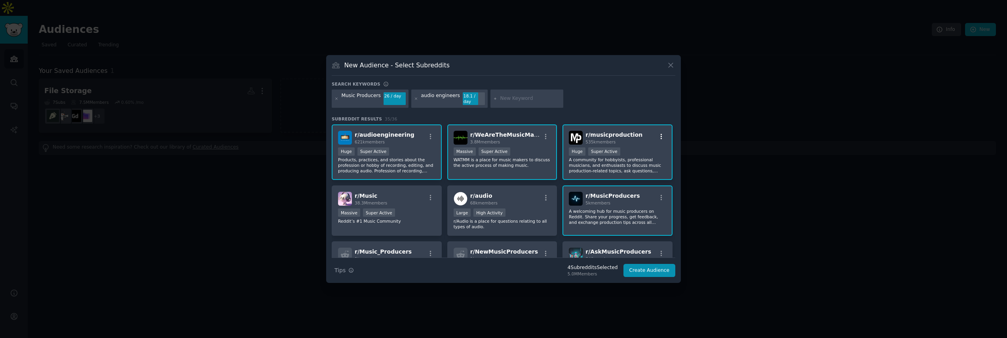
click at [661, 133] on icon "button" at bounding box center [662, 136] width 2 height 6
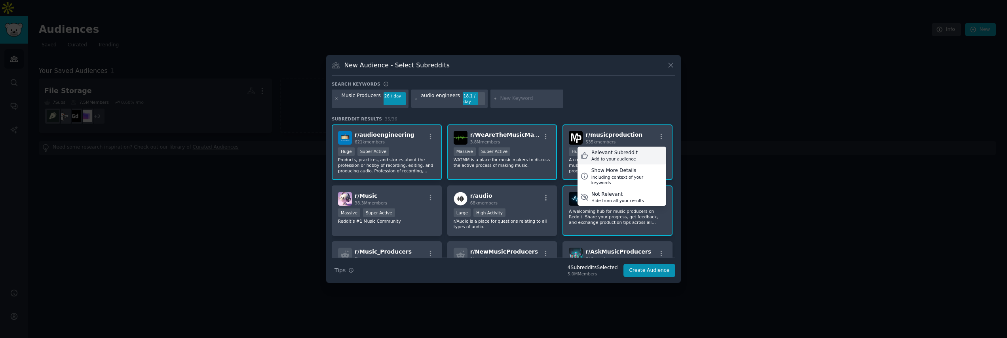
click at [631, 156] on div "Add to your audience" at bounding box center [614, 159] width 46 height 6
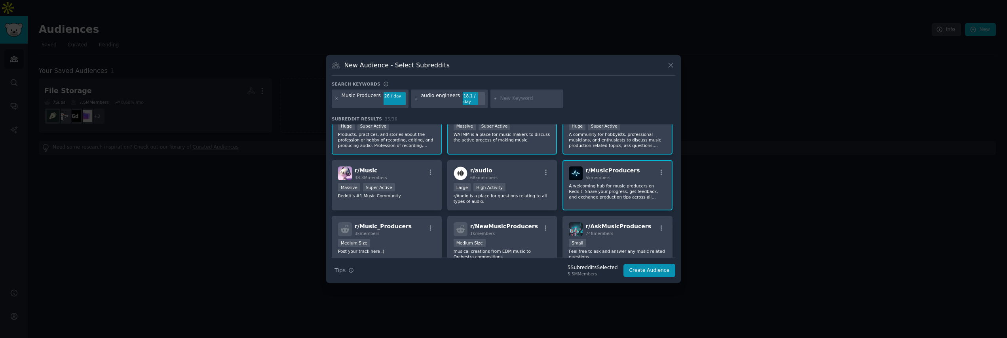
scroll to position [30, 0]
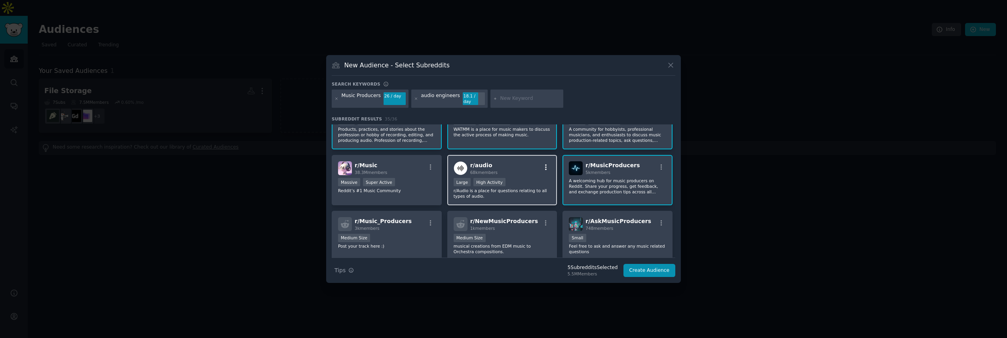
click at [547, 164] on icon "button" at bounding box center [545, 166] width 7 height 7
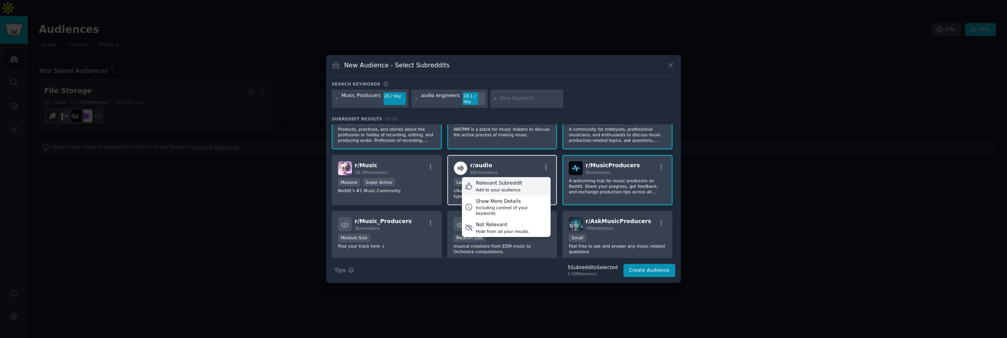
click at [513, 183] on div "Relevant Subreddit" at bounding box center [499, 183] width 46 height 7
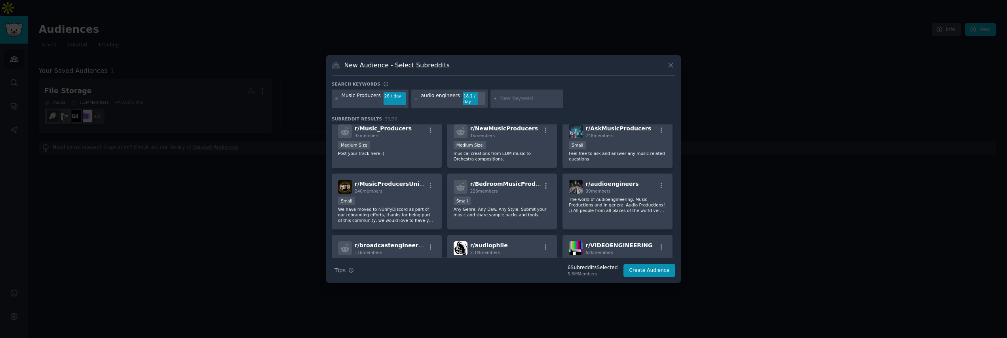
scroll to position [133, 0]
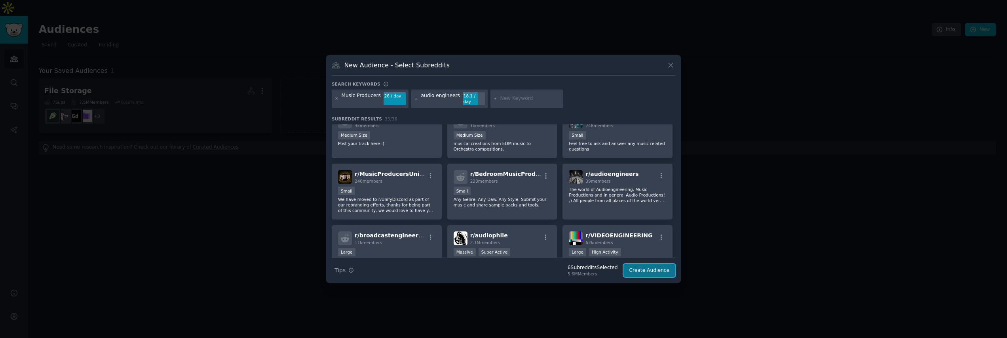
click at [651, 265] on button "Create Audience" at bounding box center [649, 270] width 52 height 13
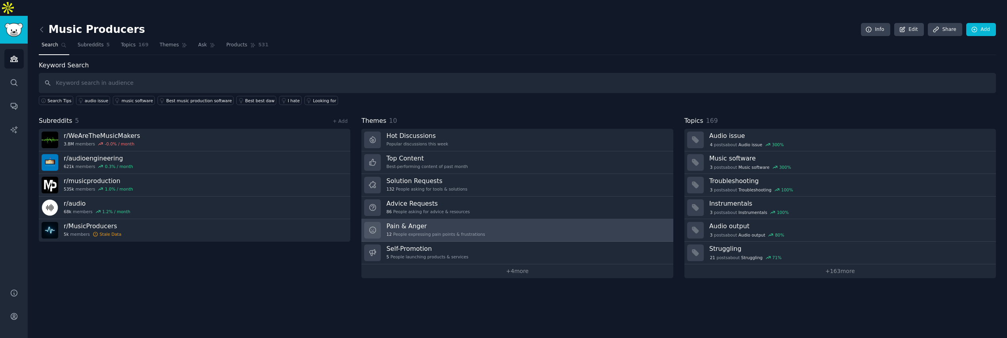
click at [498, 219] on link "Pain & Anger 12 People expressing pain points & frustrations" at bounding box center [517, 230] width 312 height 23
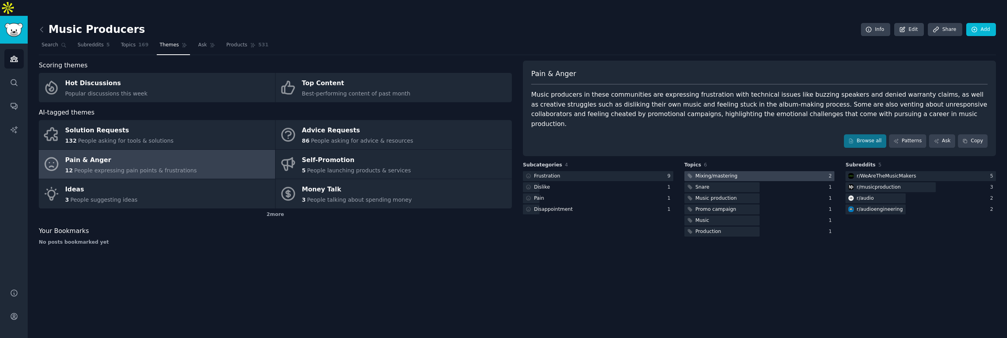
click at [723, 173] on div "Mixing/mastering" at bounding box center [717, 176] width 42 height 7
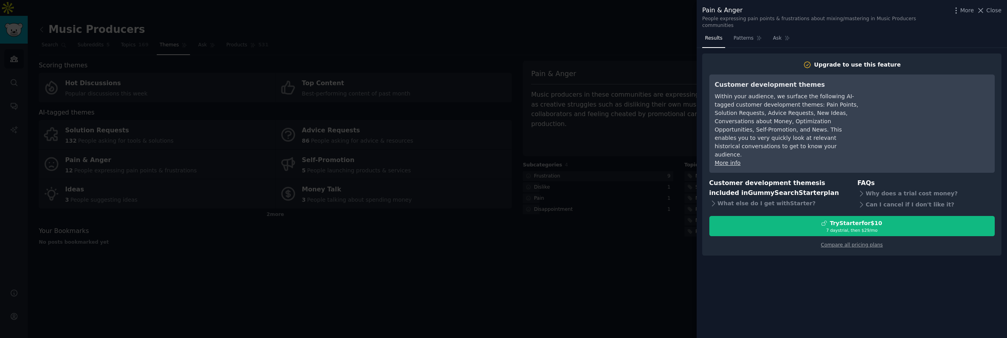
click at [662, 219] on div at bounding box center [503, 169] width 1007 height 338
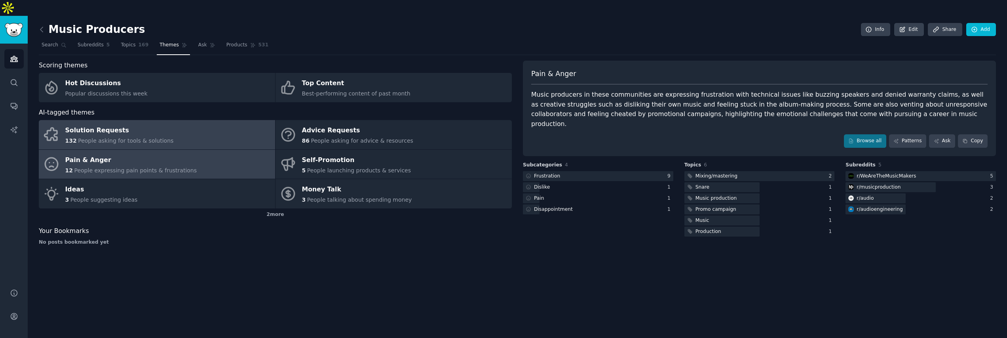
click at [148, 137] on span "People asking for tools & solutions" at bounding box center [125, 140] width 95 height 6
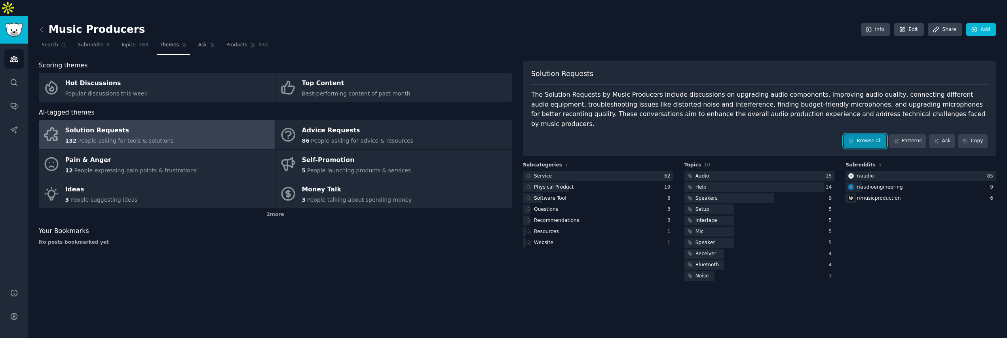
click at [858, 134] on link "Browse all" at bounding box center [865, 140] width 42 height 13
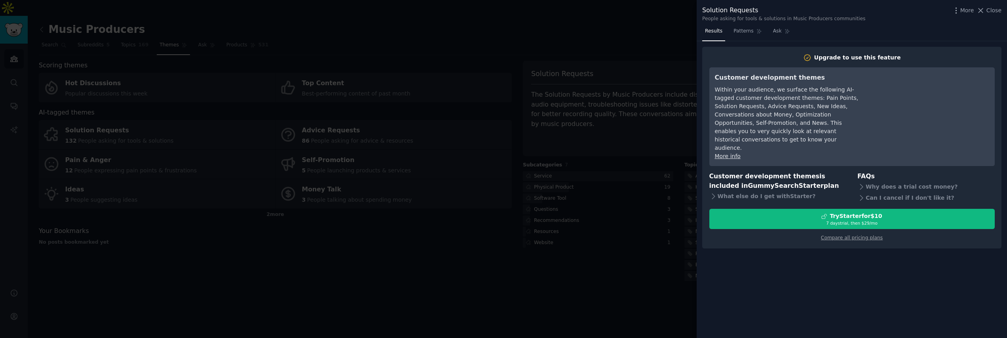
click at [621, 99] on div at bounding box center [503, 169] width 1007 height 338
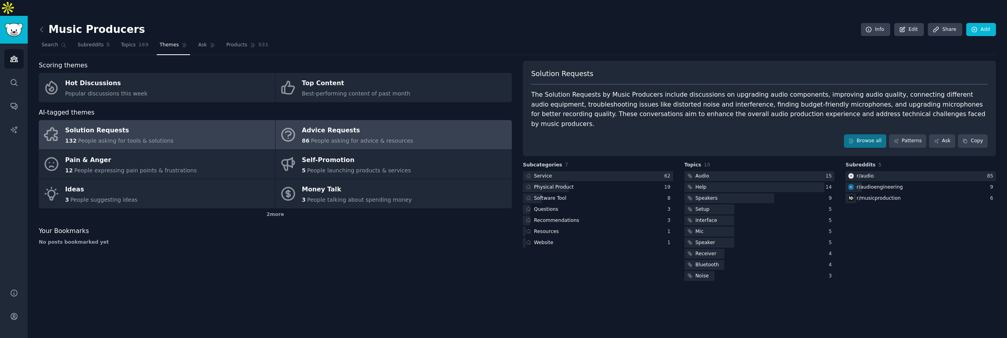
click at [392, 124] on div "Advice Requests" at bounding box center [357, 130] width 111 height 13
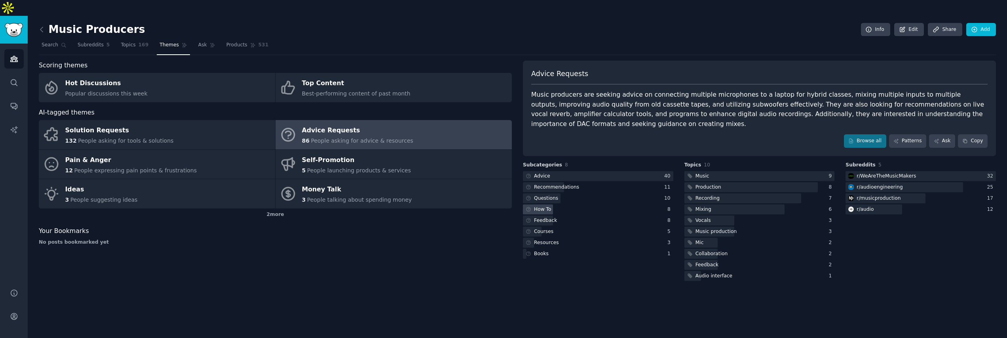
click at [547, 206] on div "How To" at bounding box center [542, 209] width 17 height 7
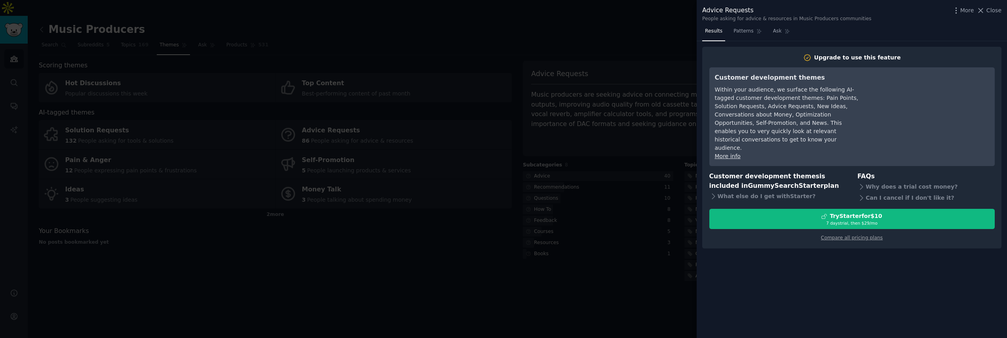
click at [566, 247] on div at bounding box center [503, 169] width 1007 height 338
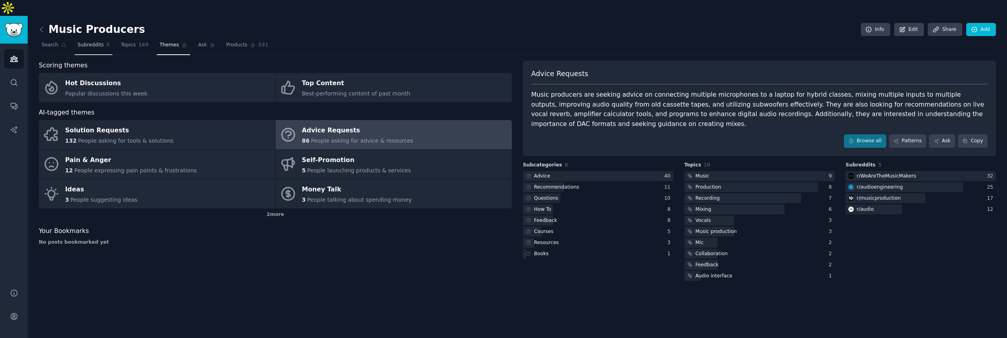
click at [83, 42] on span "Subreddits" at bounding box center [91, 45] width 26 height 7
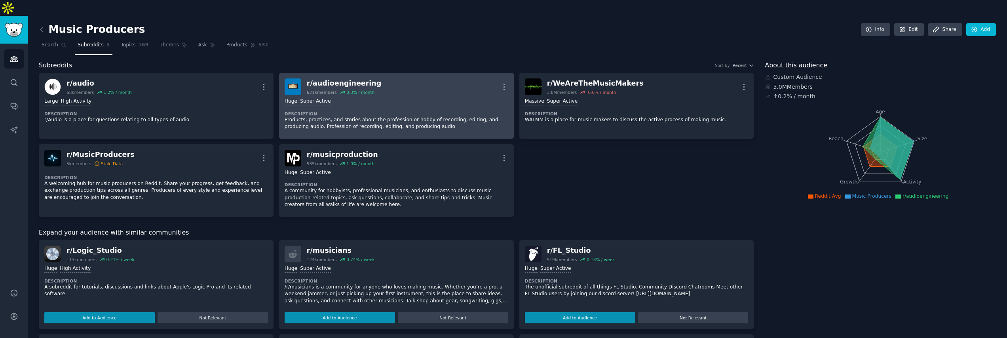
click at [403, 98] on div "Huge Super Active" at bounding box center [397, 102] width 224 height 8
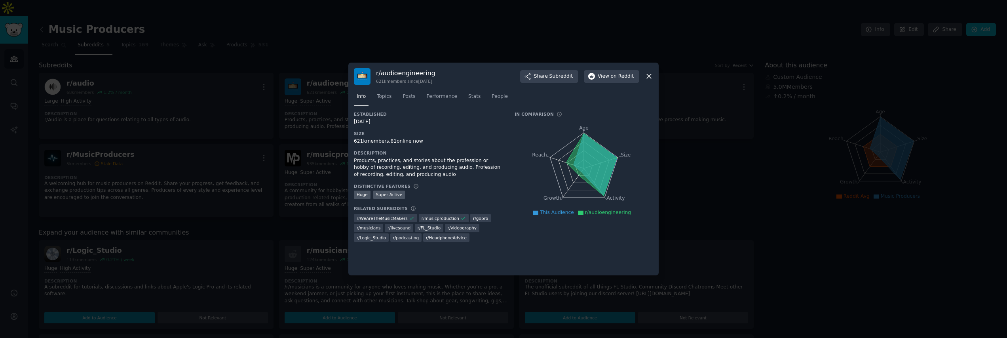
click at [304, 121] on div at bounding box center [503, 169] width 1007 height 338
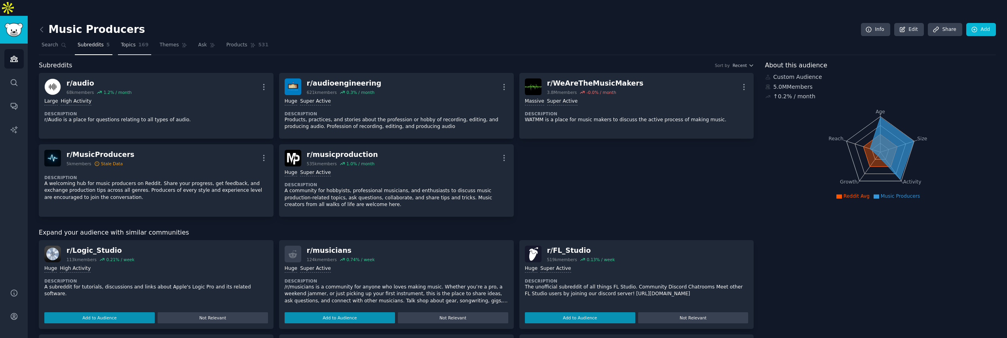
click at [123, 42] on span "Topics" at bounding box center [128, 45] width 15 height 7
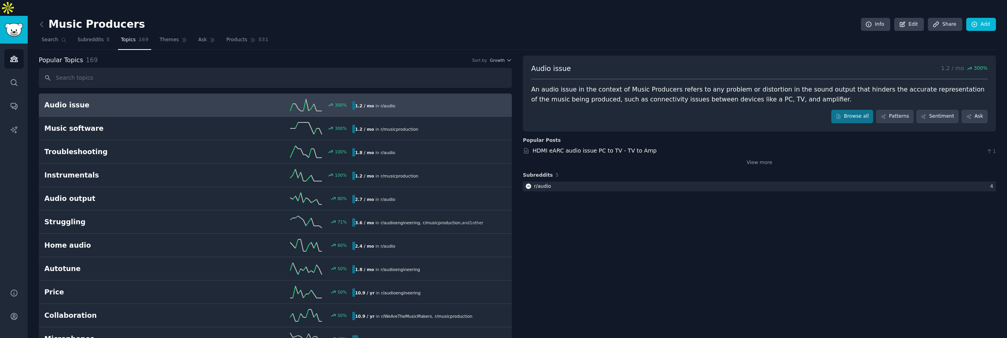
scroll to position [10, 0]
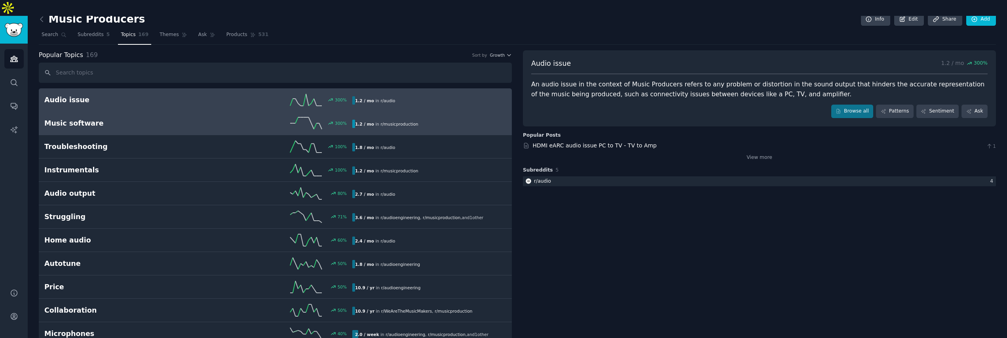
click at [78, 118] on h2 "Music software" at bounding box center [121, 123] width 154 height 10
